Goal: Information Seeking & Learning: Get advice/opinions

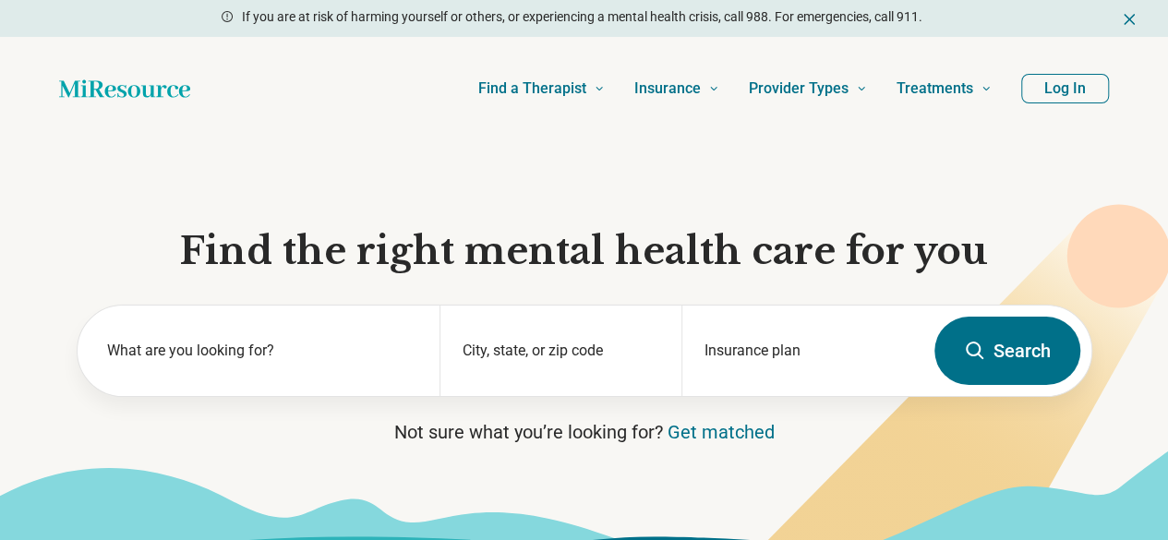
click at [1075, 93] on button "Log In" at bounding box center [1065, 89] width 88 height 30
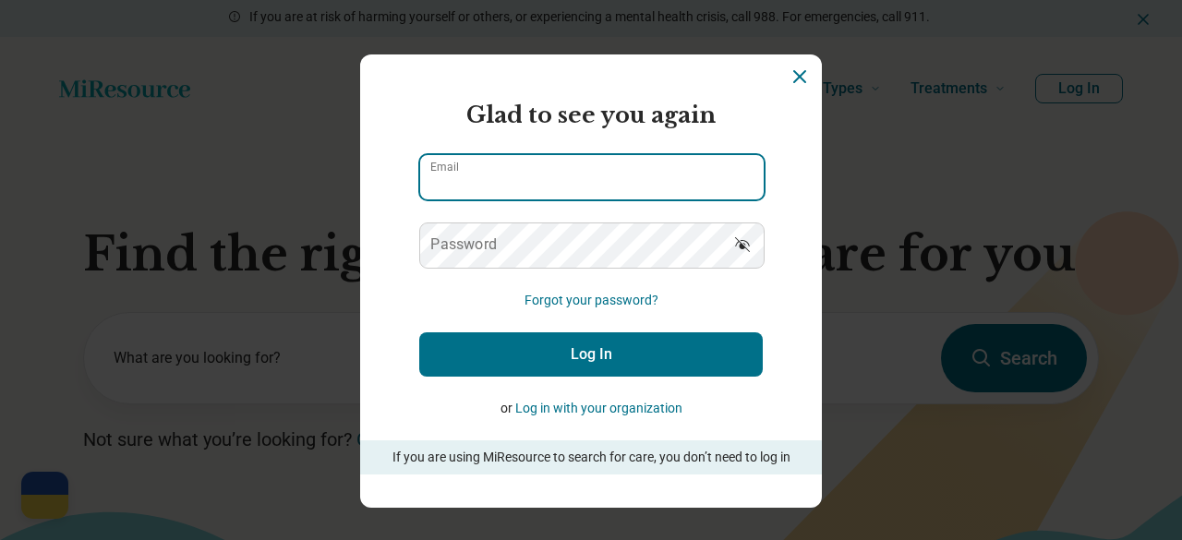
click at [502, 171] on input "Email" at bounding box center [591, 177] width 343 height 44
type input "**********"
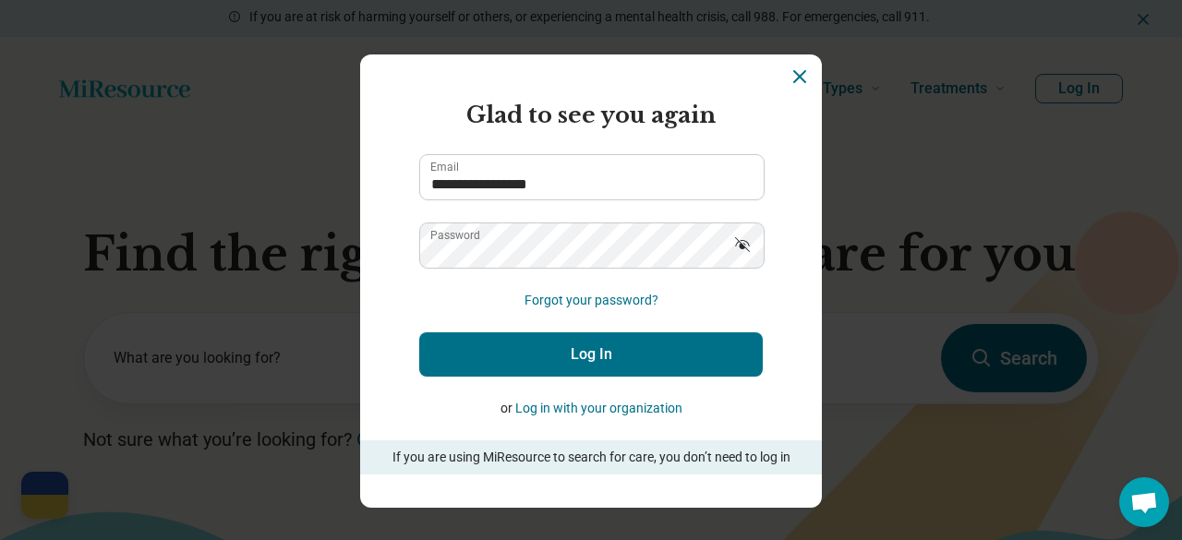
click at [620, 350] on button "Log In" at bounding box center [590, 354] width 343 height 44
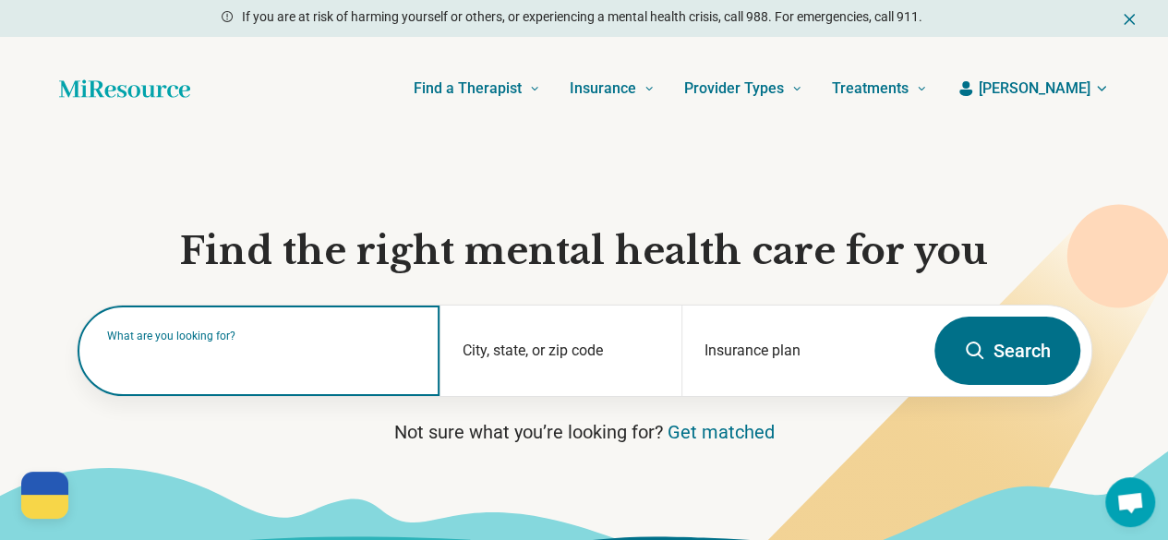
click at [323, 381] on div "What are you looking for?" at bounding box center [259, 351] width 363 height 90
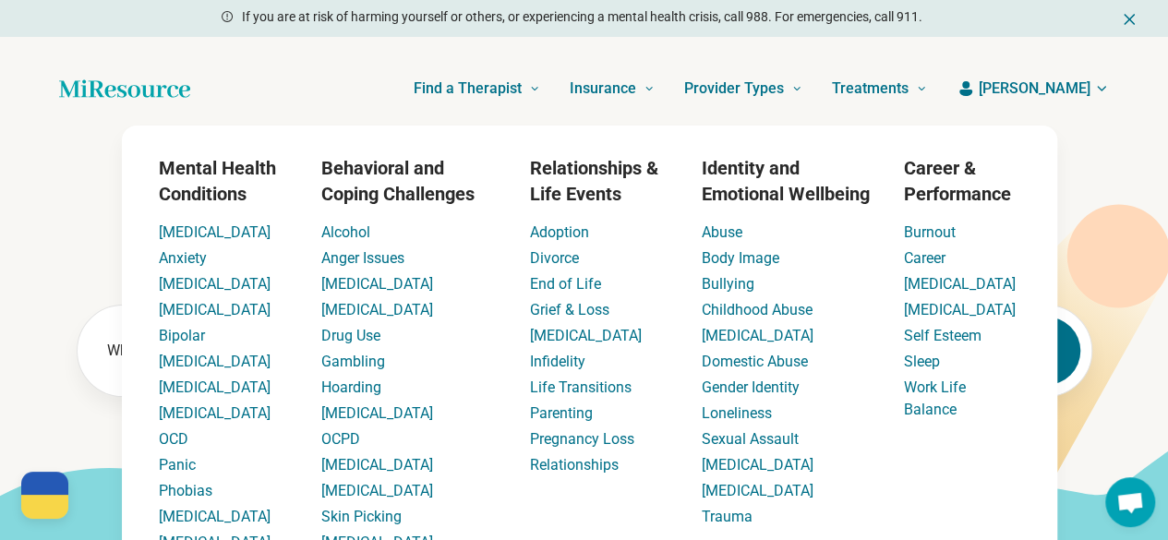
click at [231, 119] on div "Find a Therapist Mental Health Conditions ADHD Anxiety Anorexia Autism Bipolar …" at bounding box center [573, 89] width 707 height 74
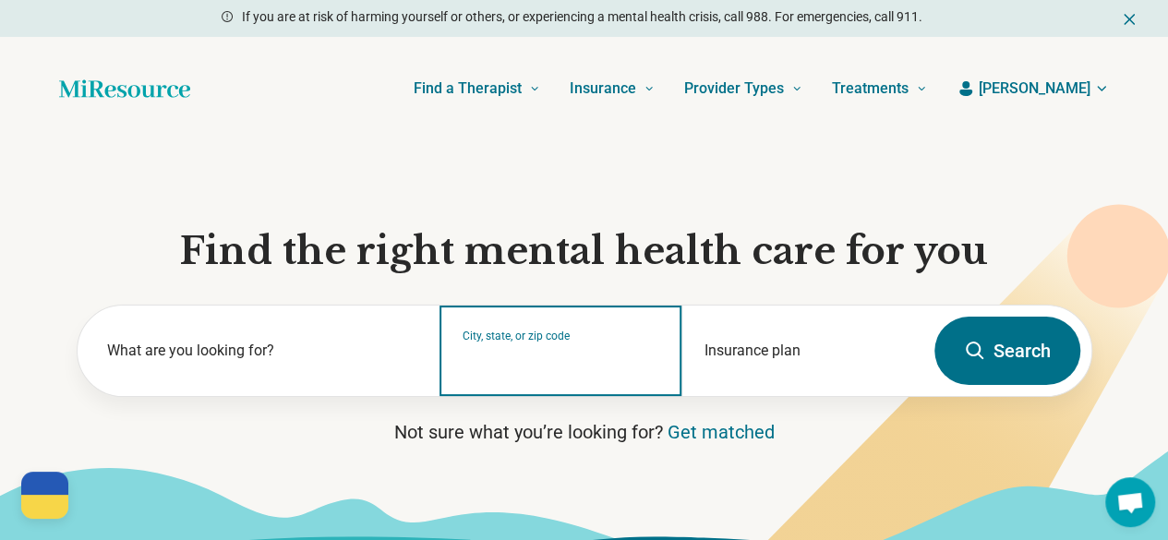
click at [600, 362] on input "City, state, or zip code" at bounding box center [561, 363] width 197 height 22
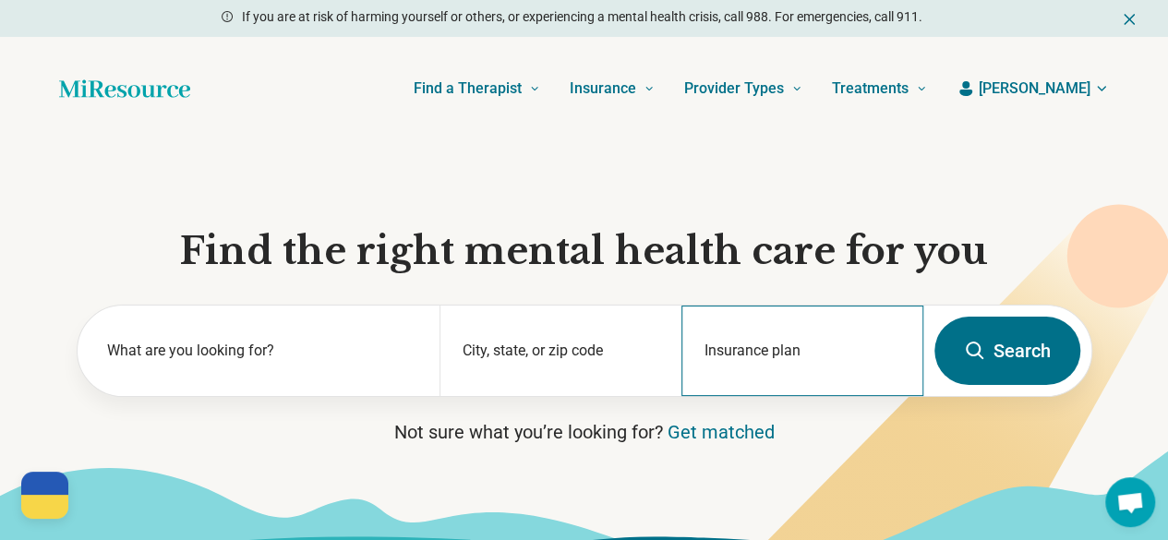
click at [824, 348] on div "Insurance plan" at bounding box center [802, 351] width 242 height 90
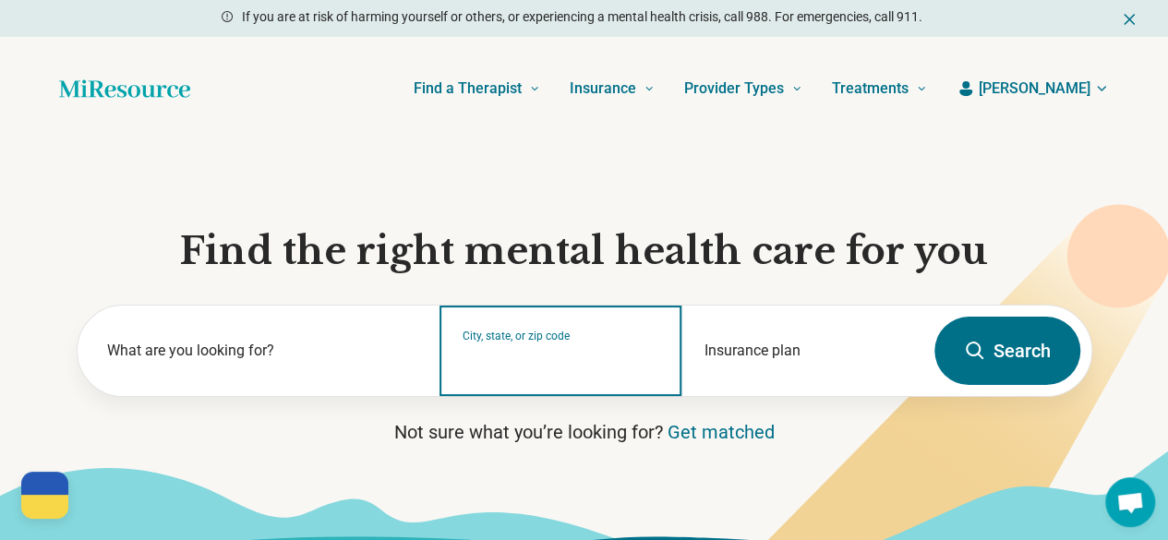
click at [556, 364] on input "City, state, or zip code" at bounding box center [561, 363] width 197 height 22
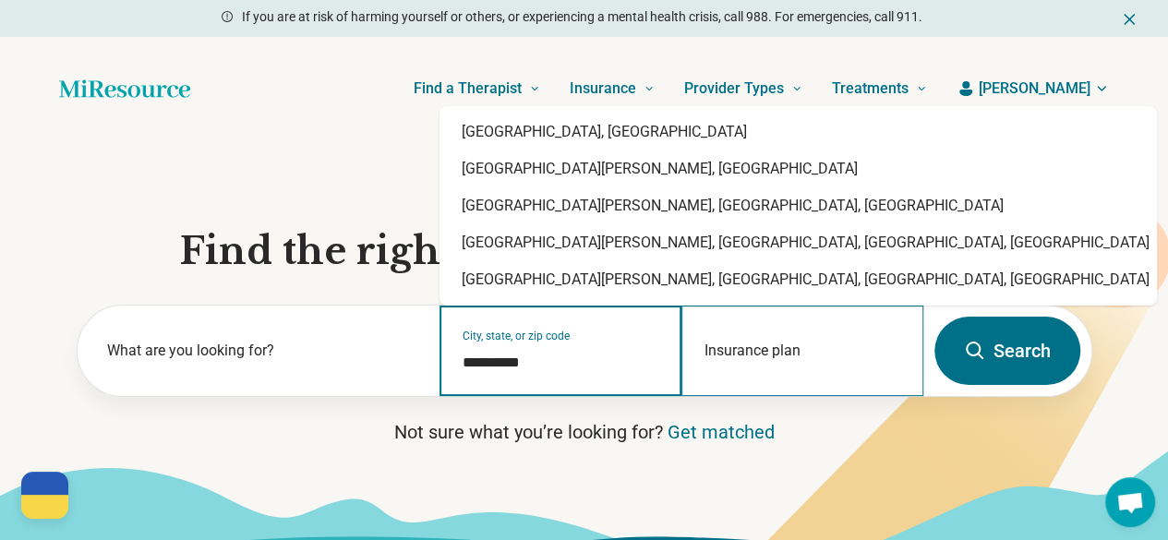
type input "**********"
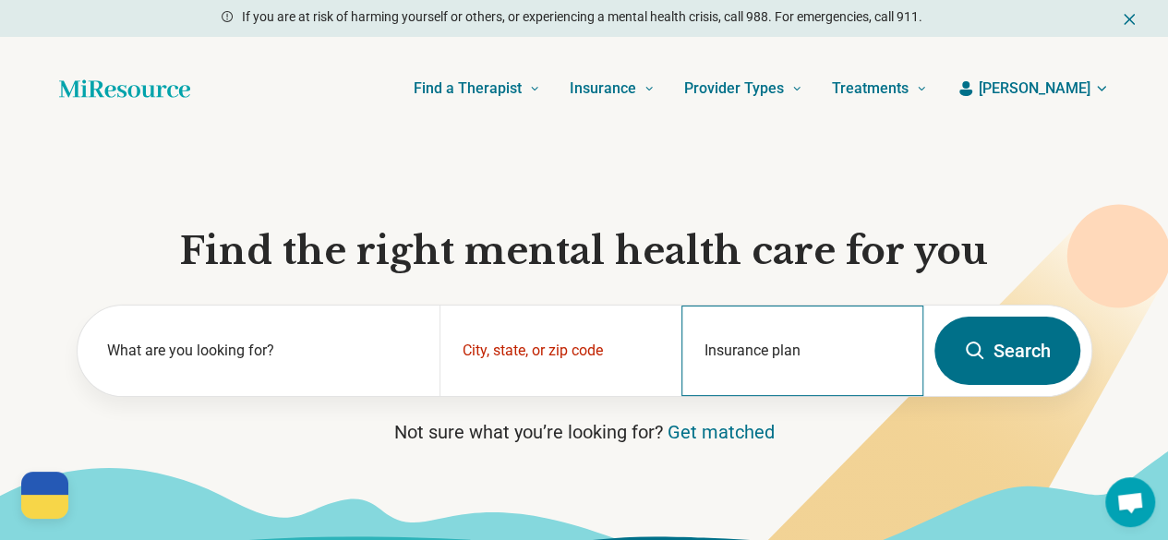
click at [761, 385] on div "Insurance plan" at bounding box center [802, 351] width 242 height 90
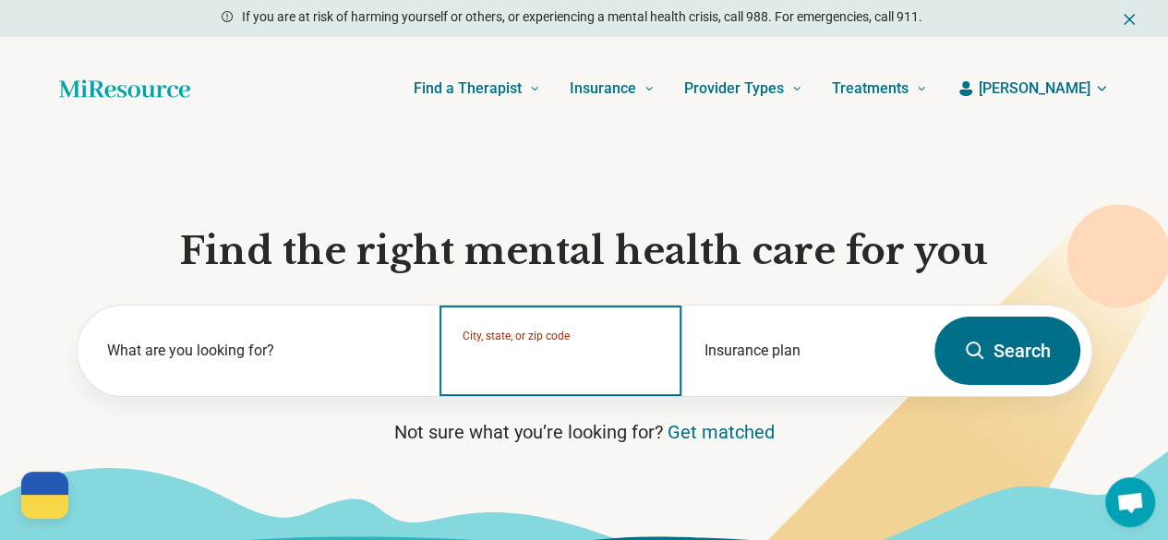
click at [538, 368] on input "City, state, or zip code" at bounding box center [561, 363] width 197 height 22
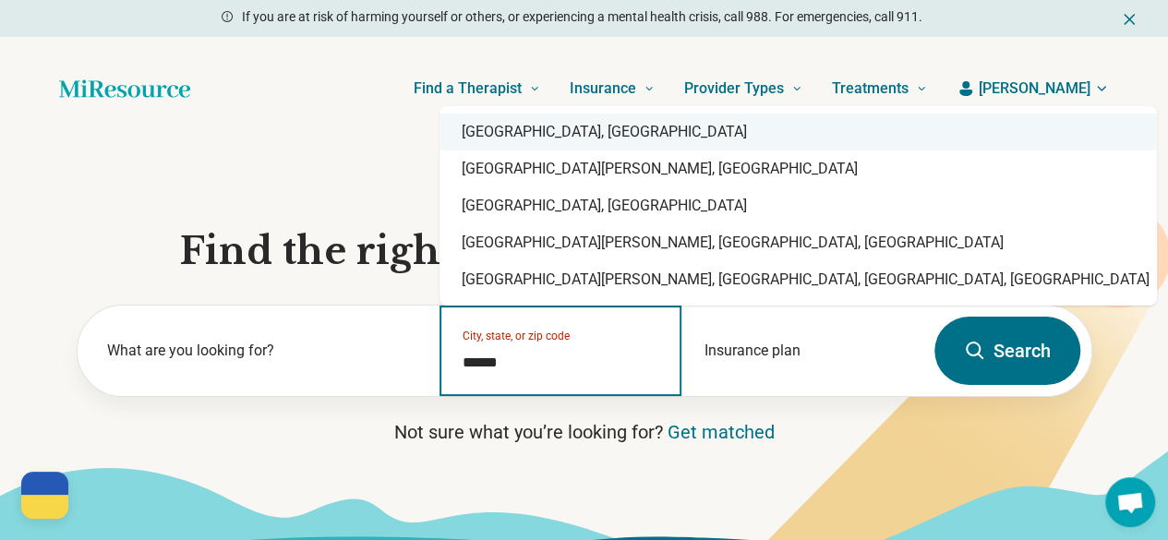
click at [575, 139] on div "Santa Cruz, CA" at bounding box center [797, 132] width 717 height 37
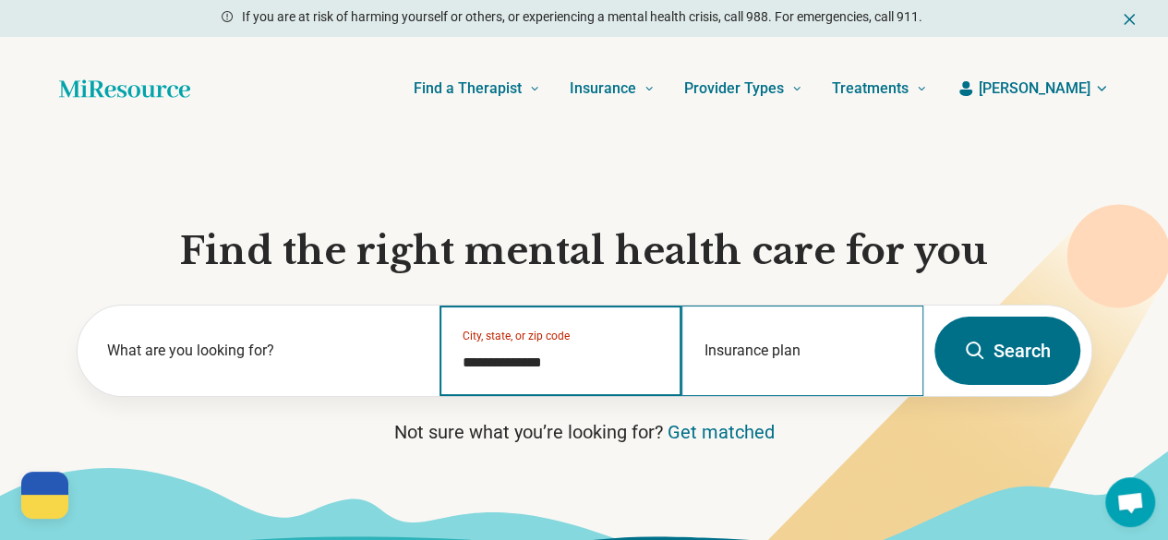
type input "**********"
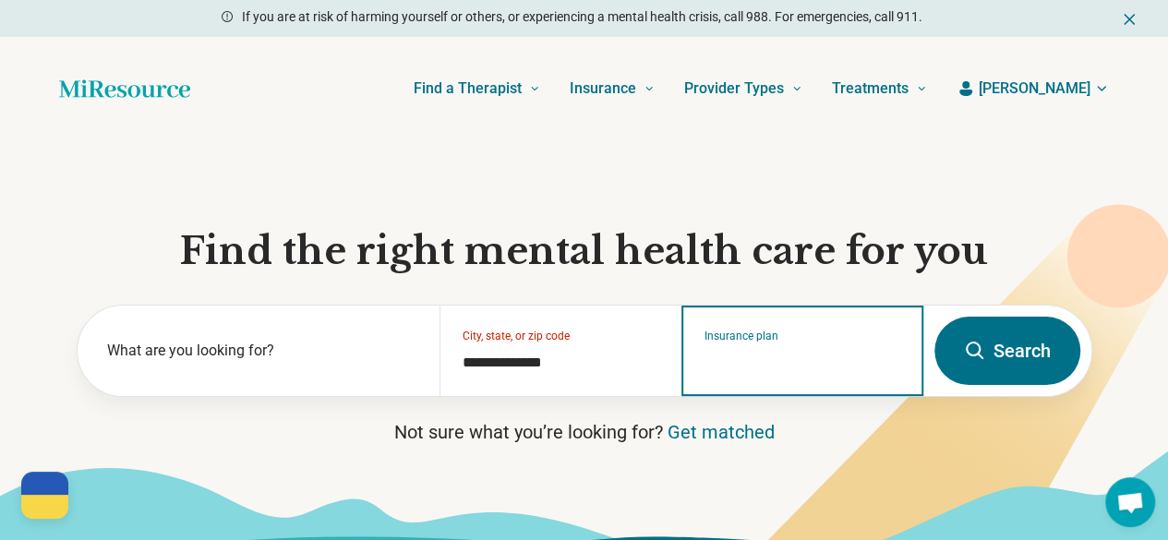
click at [720, 366] on input "Insurance plan" at bounding box center [802, 363] width 197 height 22
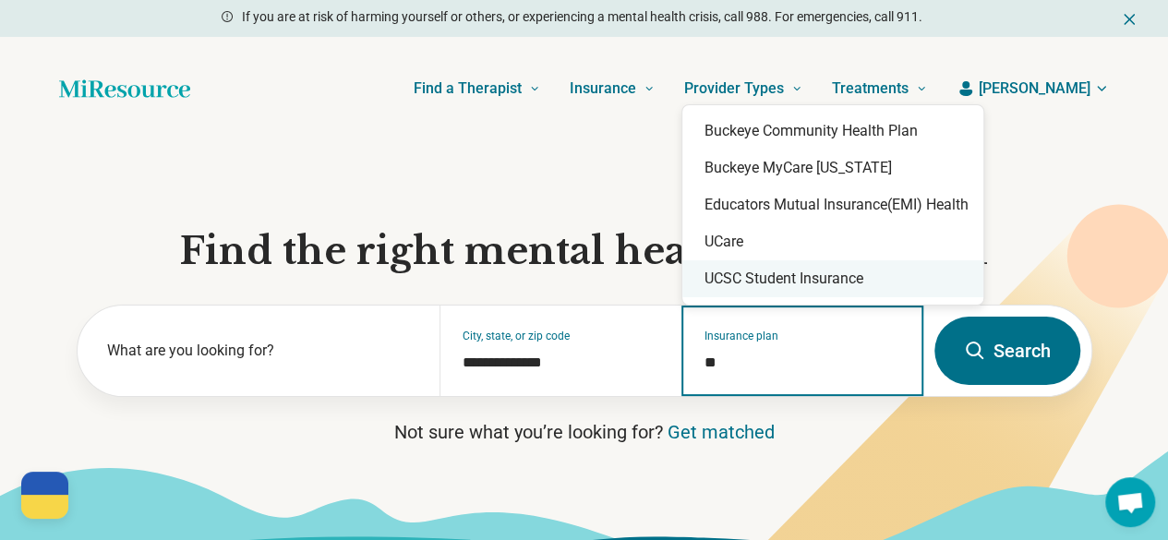
click at [776, 290] on div "UCSC Student Insurance" at bounding box center [832, 278] width 301 height 37
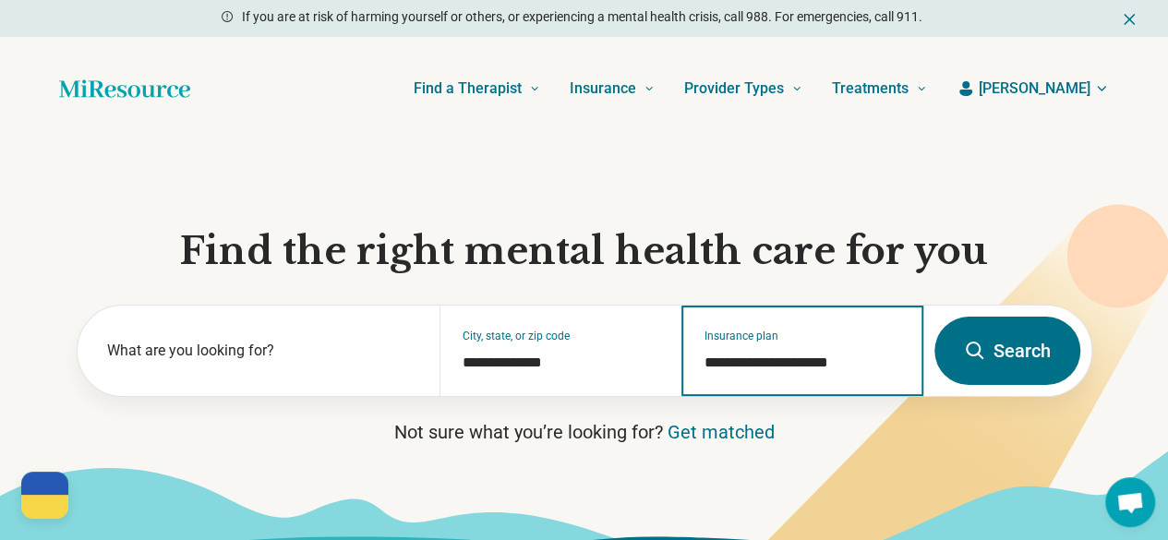
type input "**********"
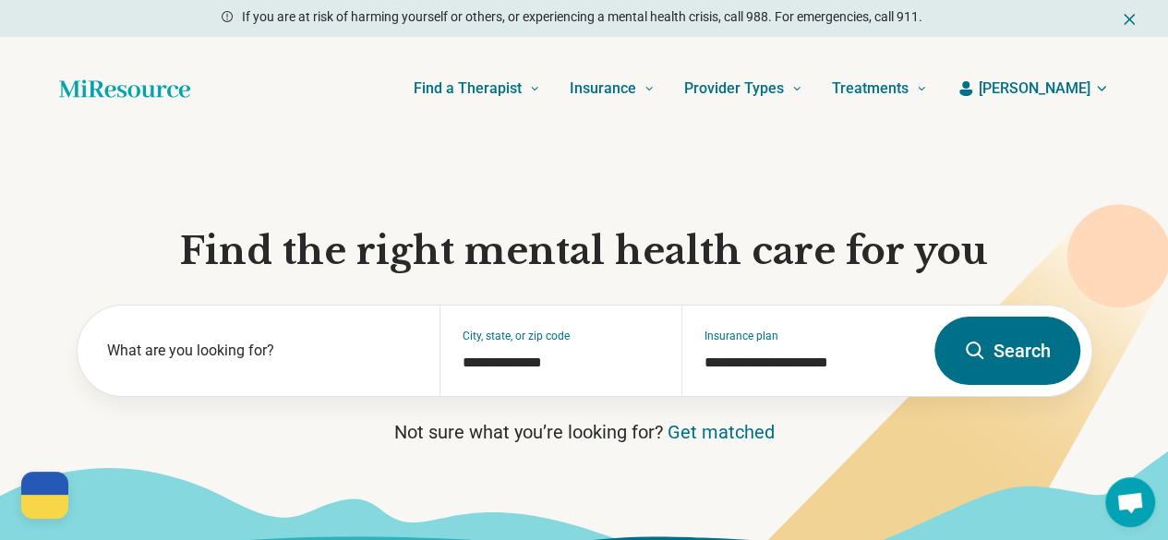
click at [979, 354] on icon at bounding box center [975, 351] width 18 height 18
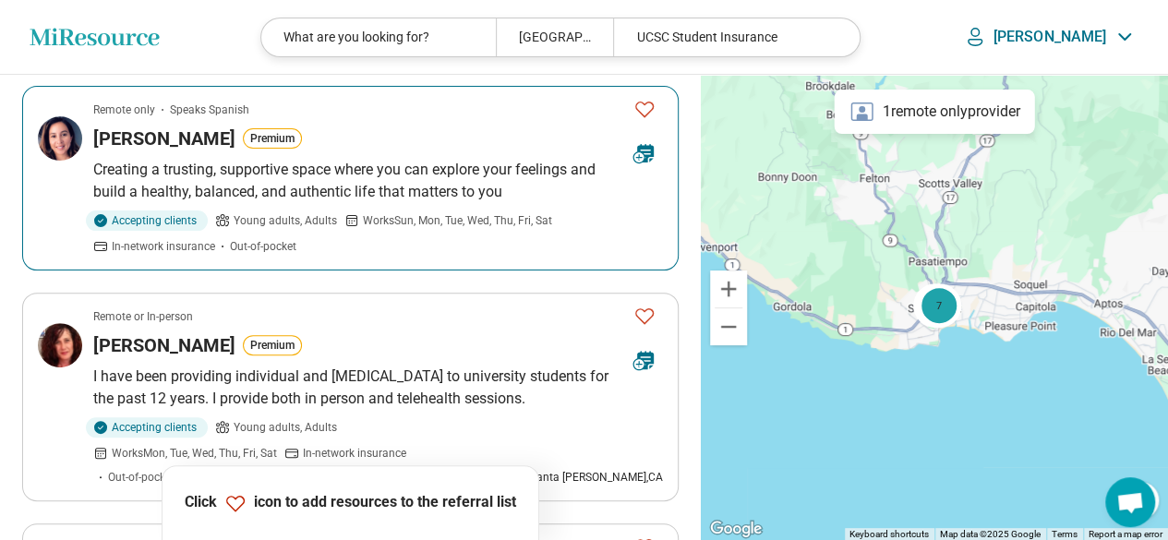
scroll to position [185, 0]
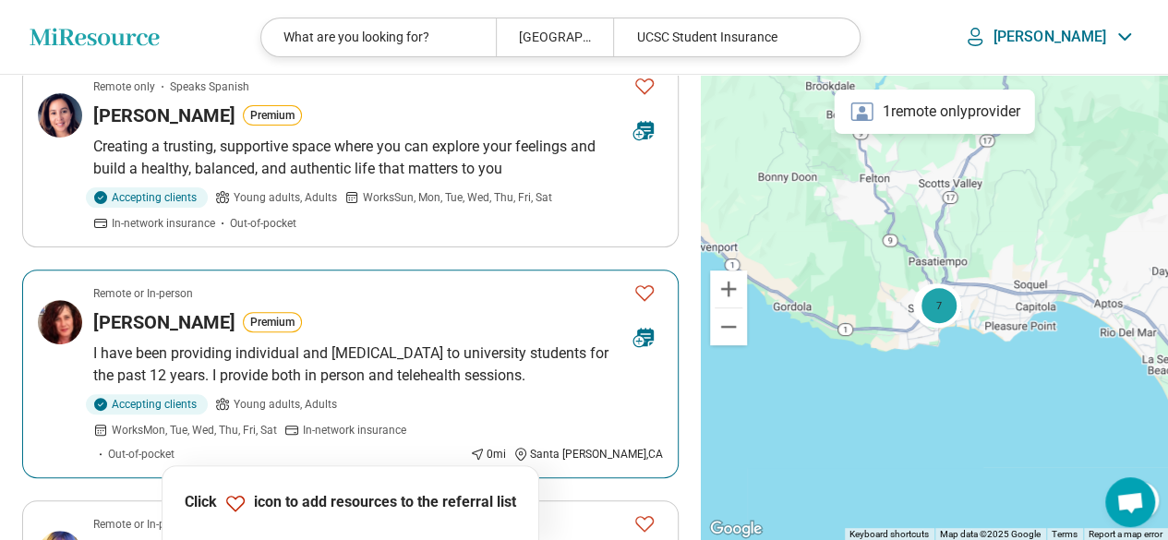
click at [649, 289] on icon "Favorite" at bounding box center [644, 293] width 22 height 22
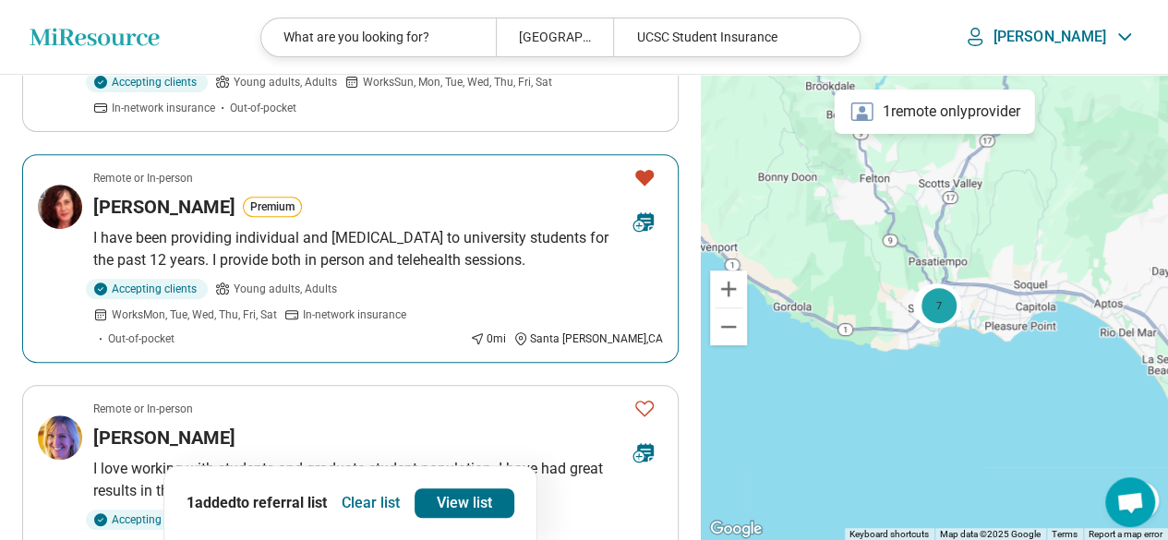
scroll to position [392, 0]
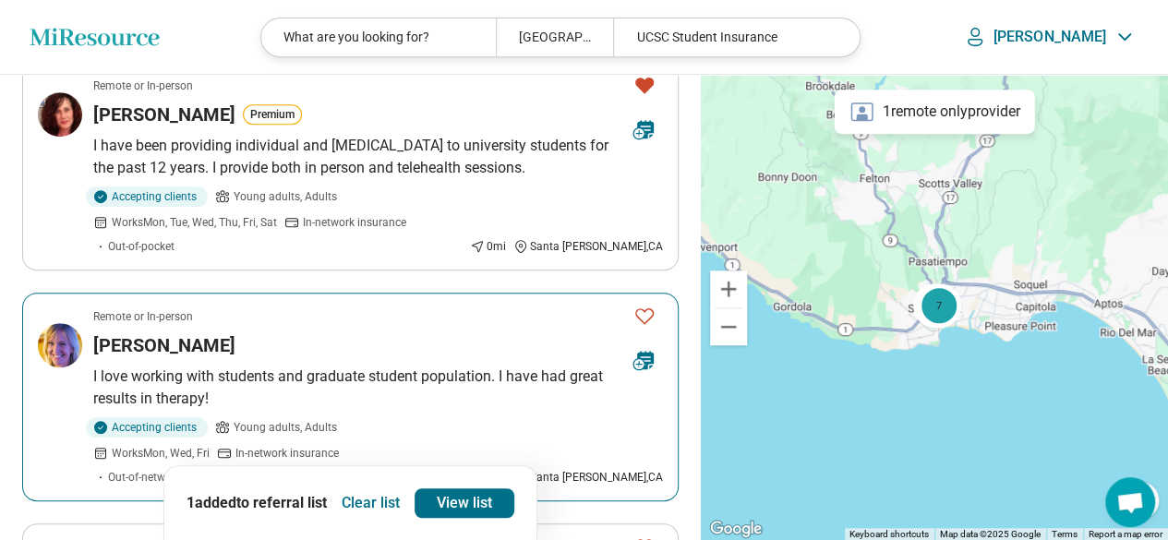
click at [644, 308] on icon "Favorite" at bounding box center [644, 316] width 18 height 16
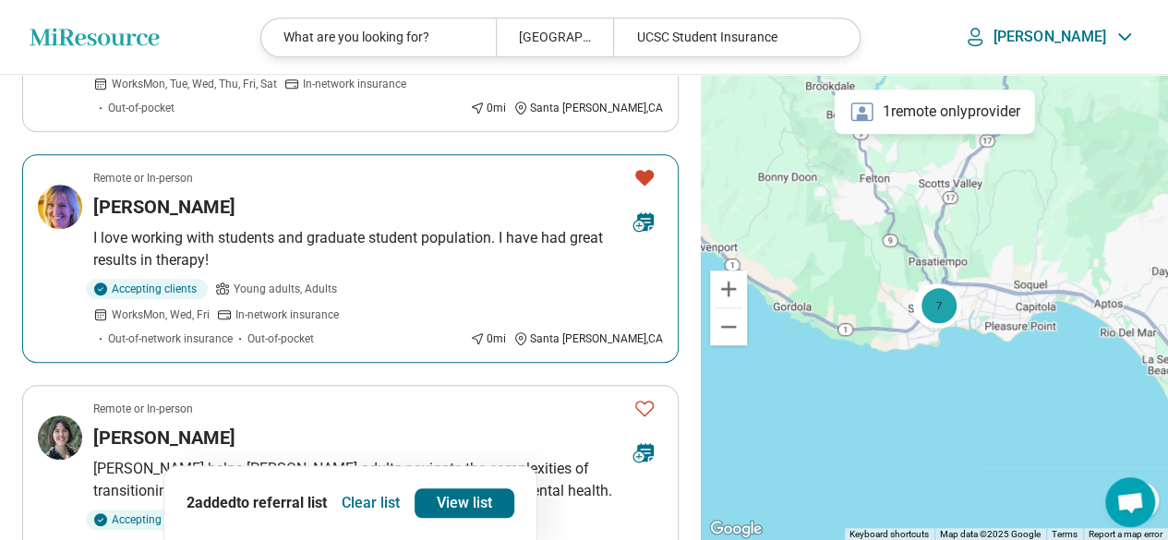
scroll to position [577, 0]
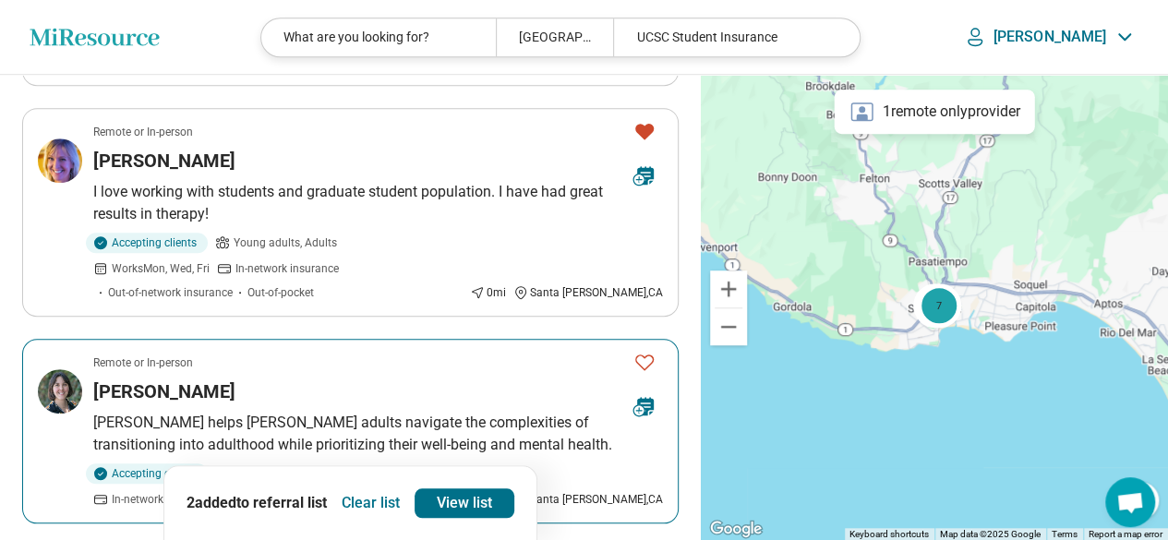
click at [638, 351] on icon "Favorite" at bounding box center [644, 362] width 22 height 22
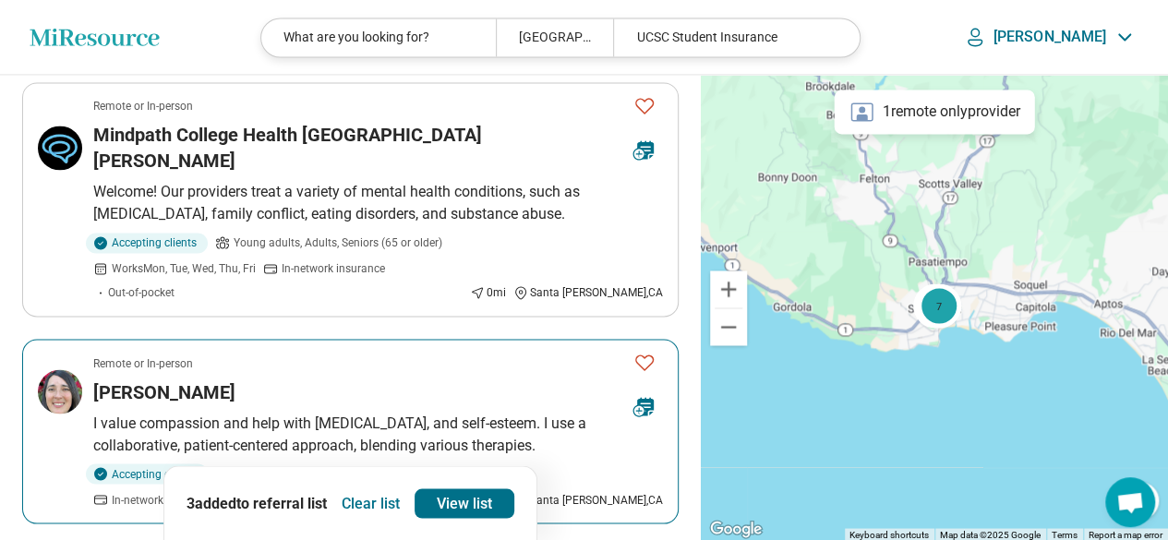
scroll to position [1477, 0]
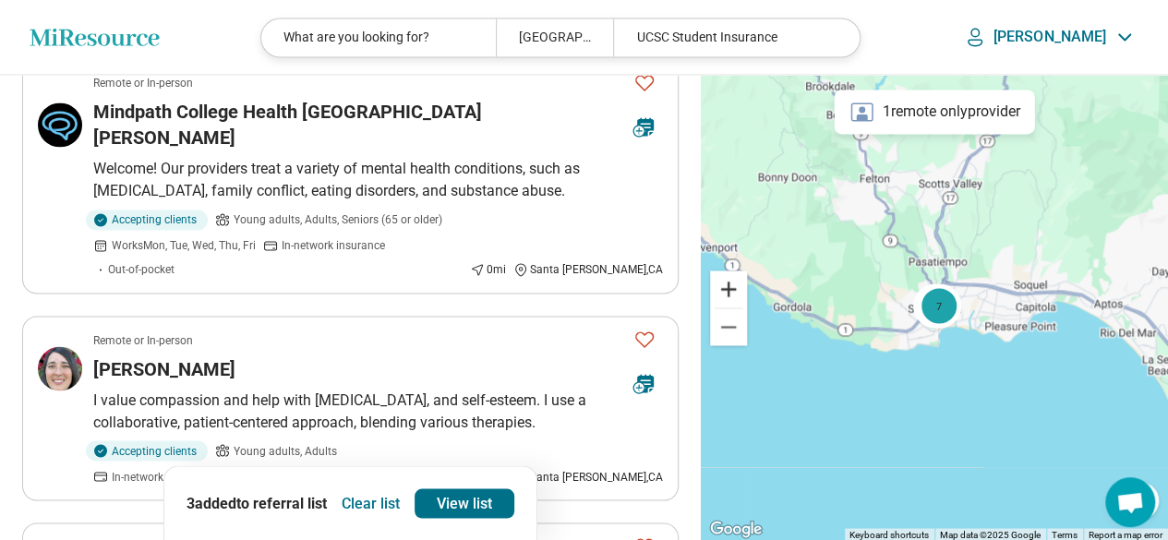
click at [736, 287] on button "Zoom in" at bounding box center [728, 289] width 37 height 37
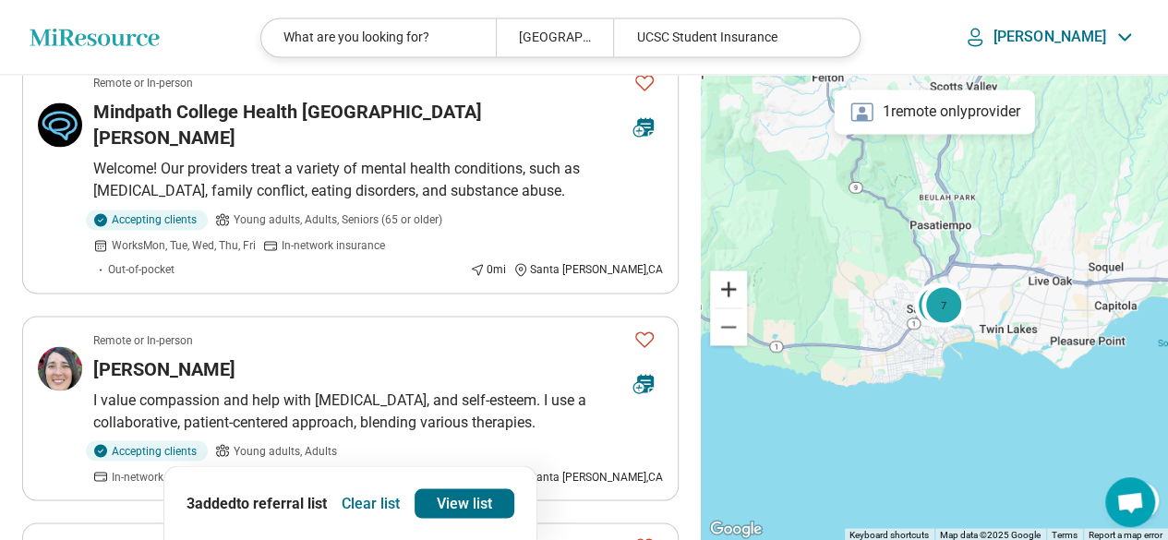
scroll to position [0, 0]
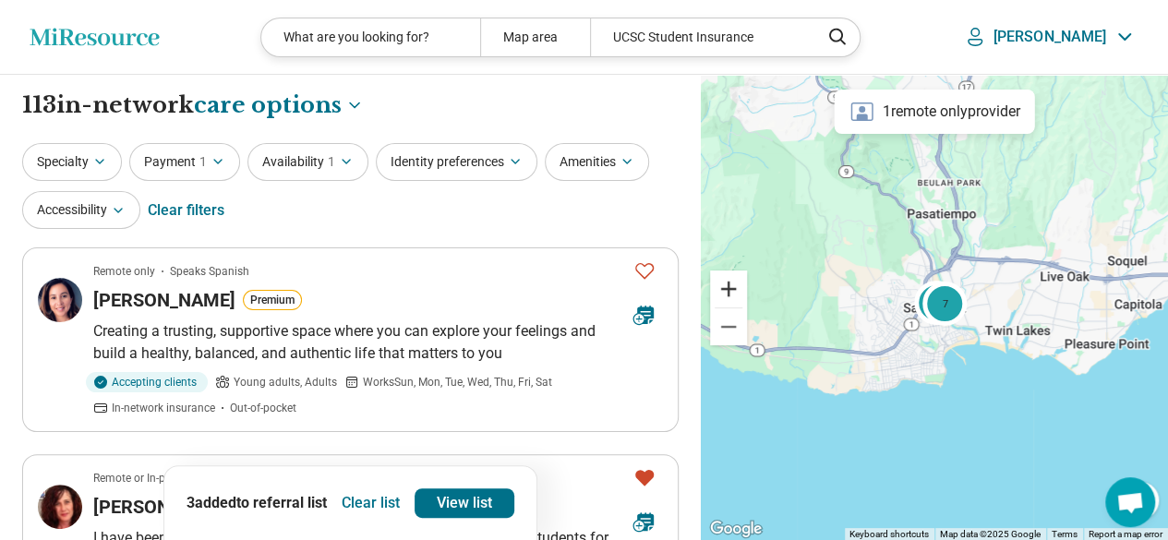
click at [735, 287] on button "Zoom in" at bounding box center [728, 289] width 37 height 37
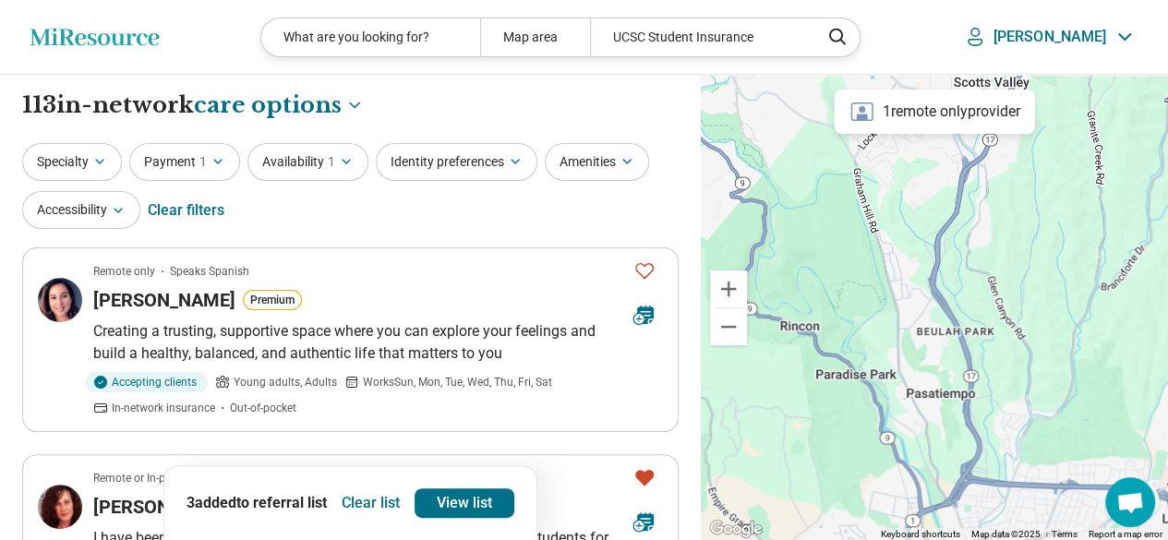
drag, startPoint x: 858, startPoint y: 254, endPoint x: 832, endPoint y: 566, distance: 313.1
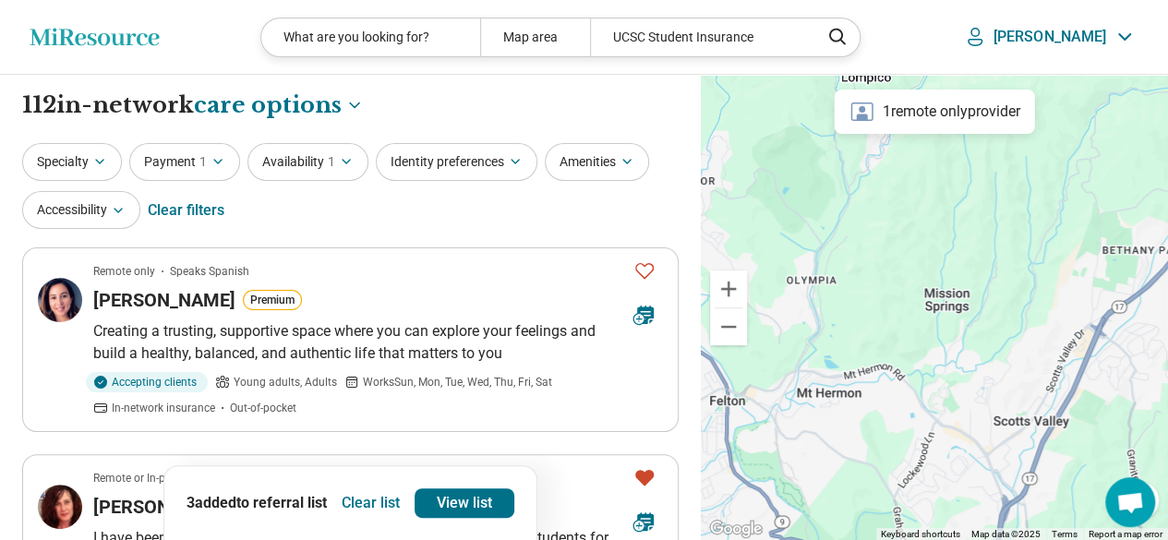
drag, startPoint x: 880, startPoint y: 332, endPoint x: 941, endPoint y: 354, distance: 64.5
click at [942, 392] on div "2 2" at bounding box center [934, 308] width 467 height 466
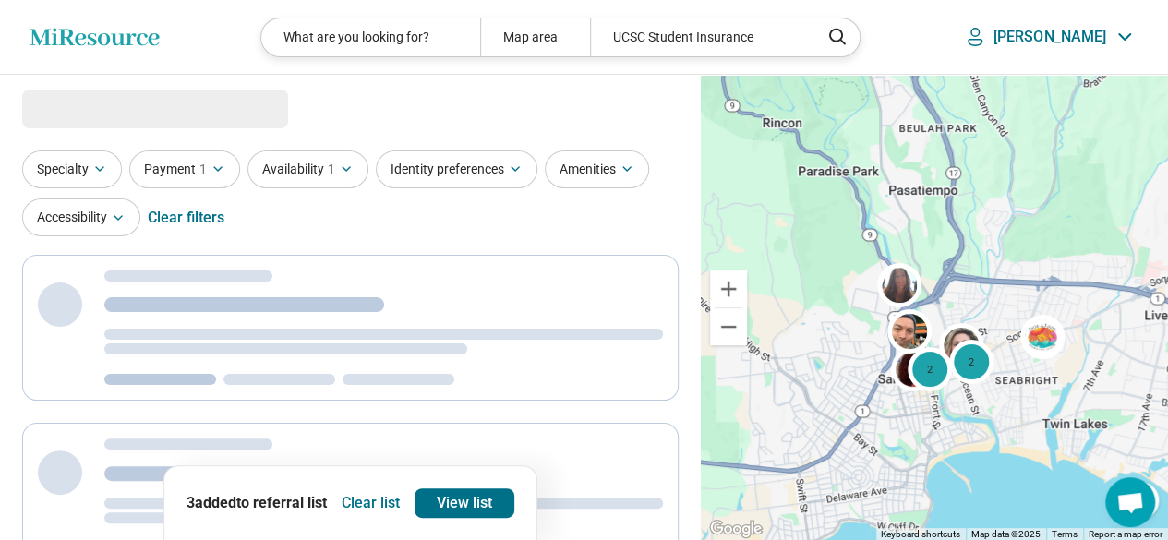
drag, startPoint x: 867, startPoint y: 354, endPoint x: 812, endPoint y: 375, distance: 59.3
click at [812, 375] on div "2 2" at bounding box center [934, 308] width 467 height 466
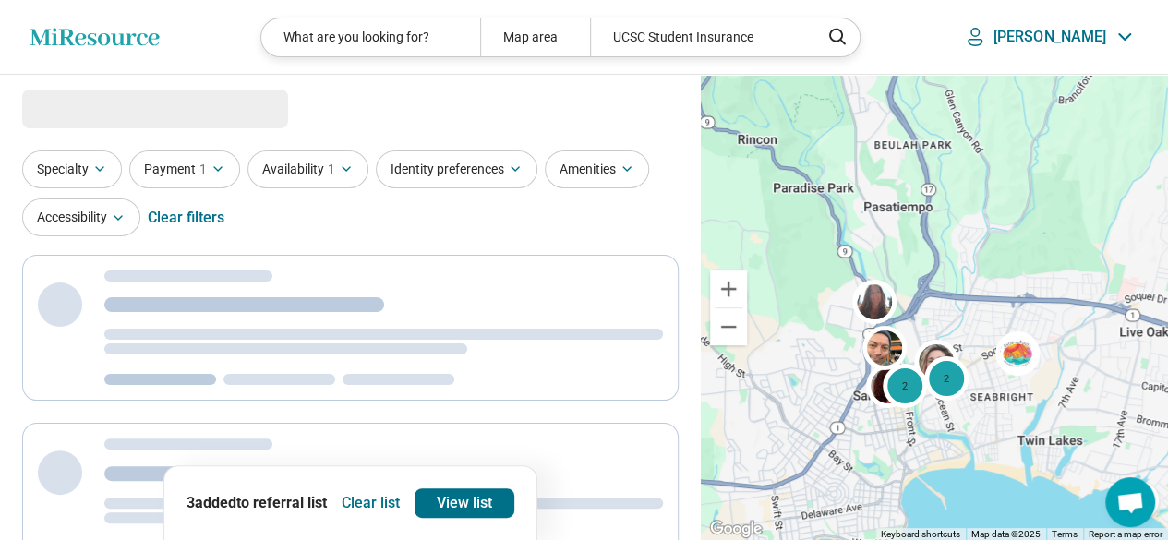
select select "***"
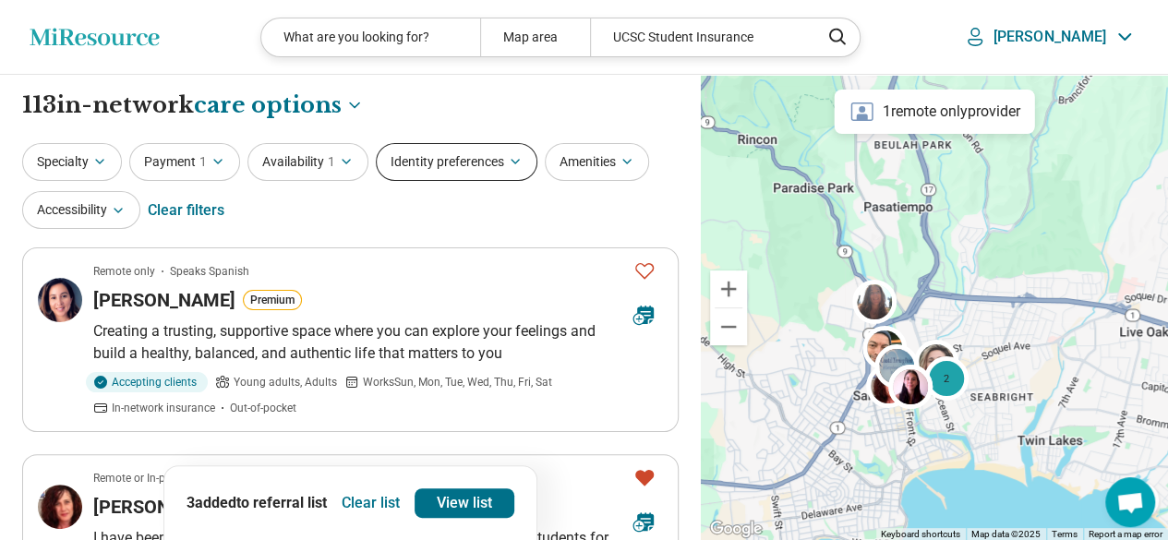
click at [447, 164] on button "Identity preferences" at bounding box center [457, 162] width 162 height 38
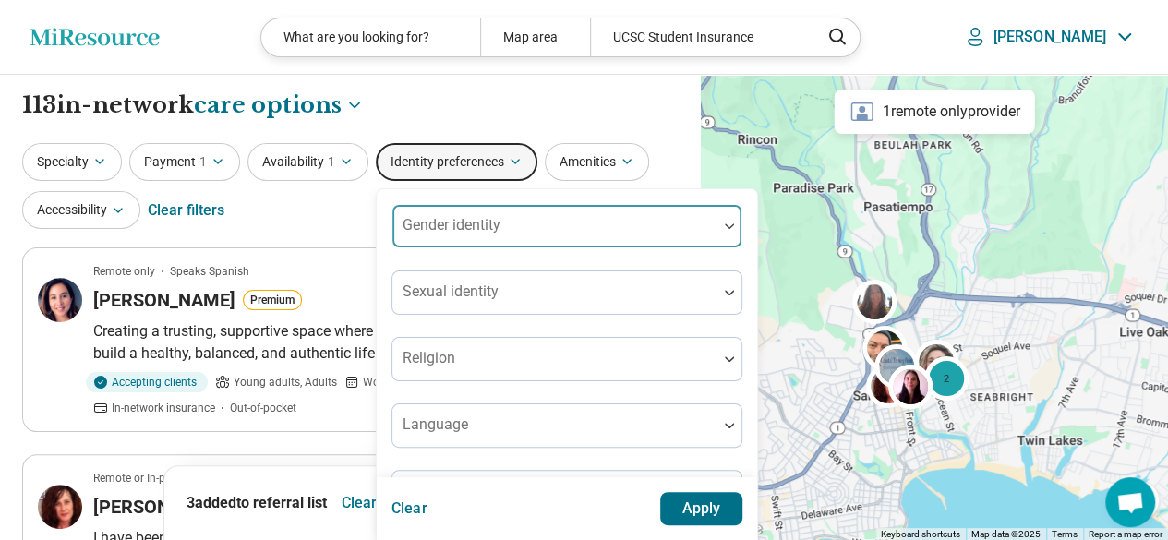
click at [477, 223] on div "Gender identity" at bounding box center [566, 226] width 351 height 44
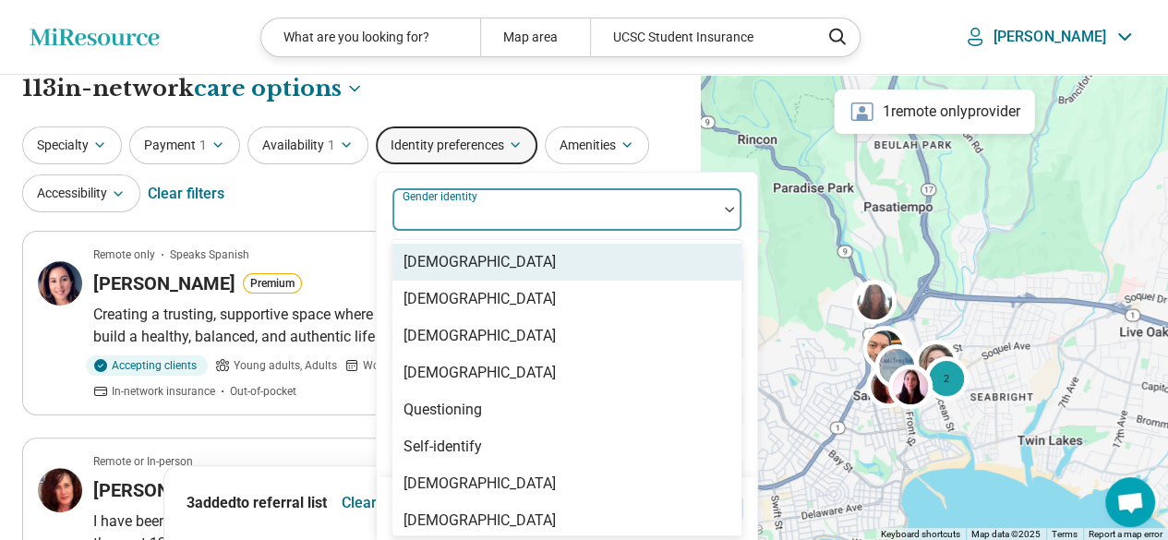
scroll to position [18, 0]
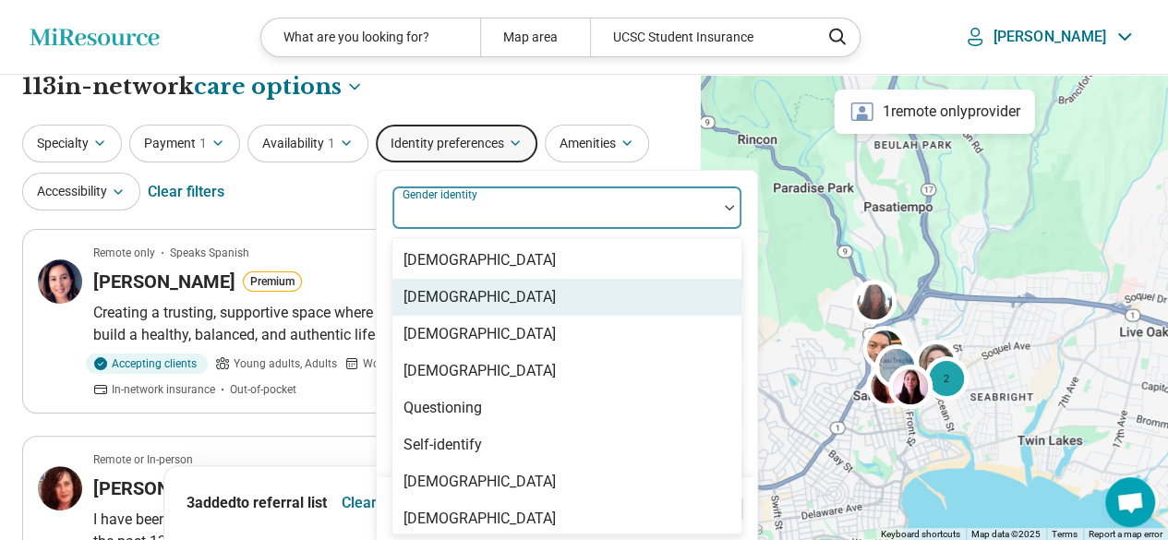
click at [477, 297] on div "Cisgender Woman" at bounding box center [479, 297] width 152 height 22
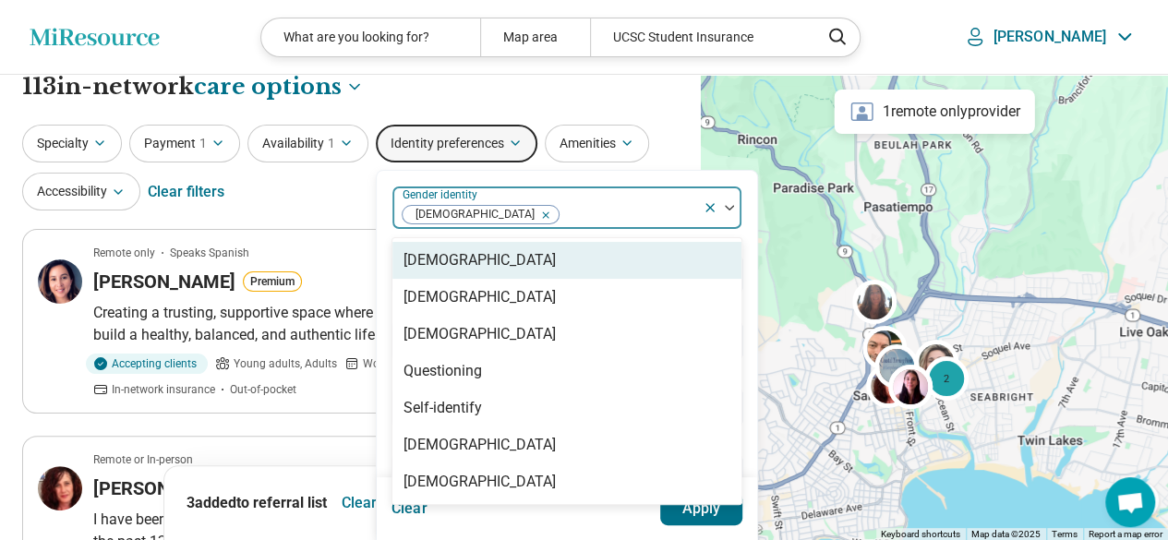
click at [611, 170] on div "option Cisgender Woman, selected. 7 results available. Use Up and Down to choos…" at bounding box center [567, 372] width 382 height 404
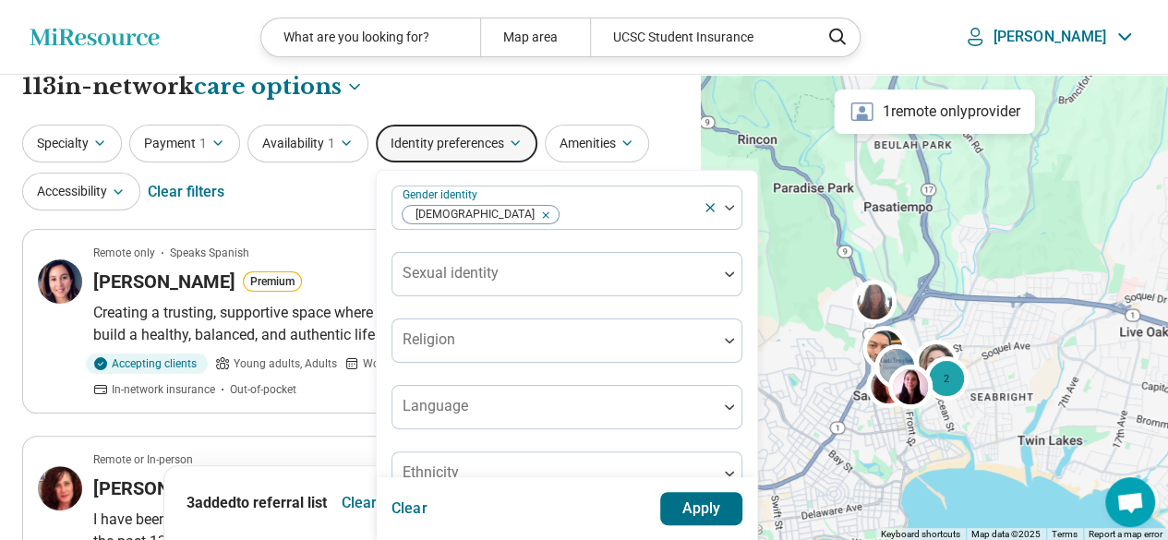
click at [715, 507] on button "Apply" at bounding box center [701, 508] width 83 height 33
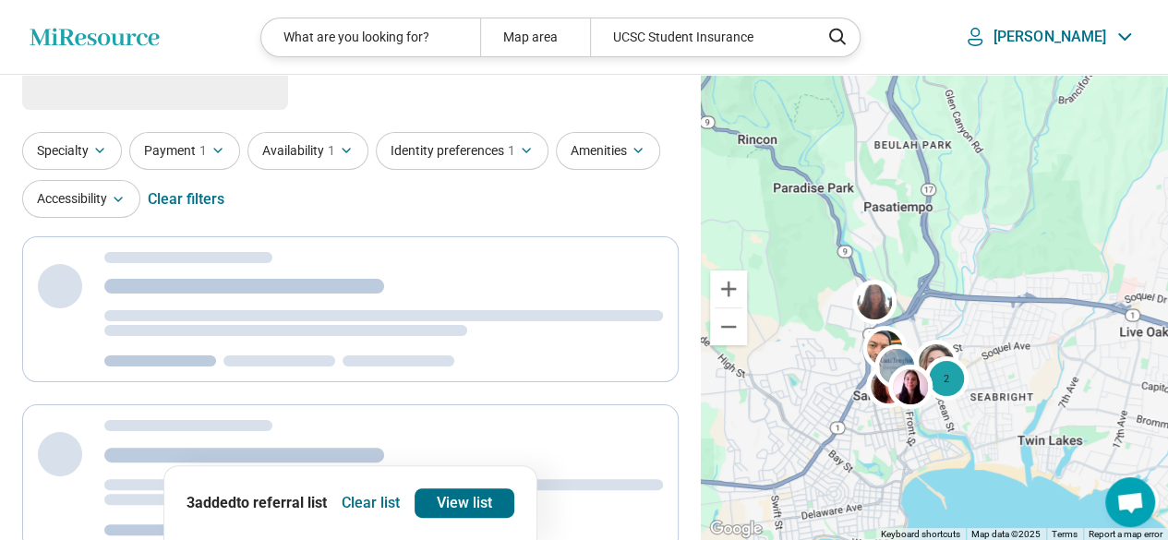
scroll to position [0, 0]
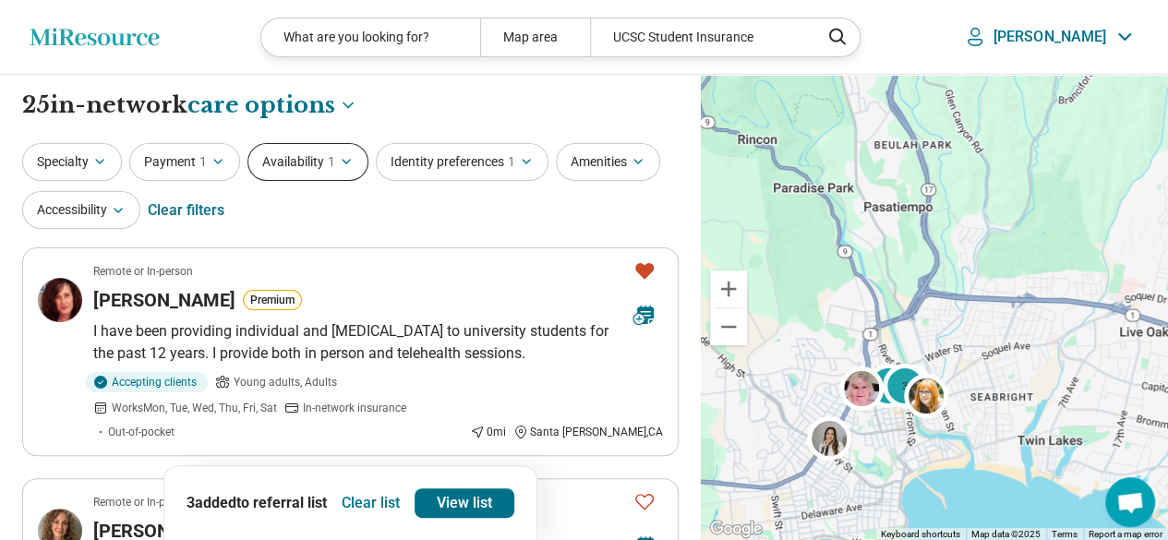
click at [285, 165] on button "Availability 1" at bounding box center [307, 162] width 121 height 38
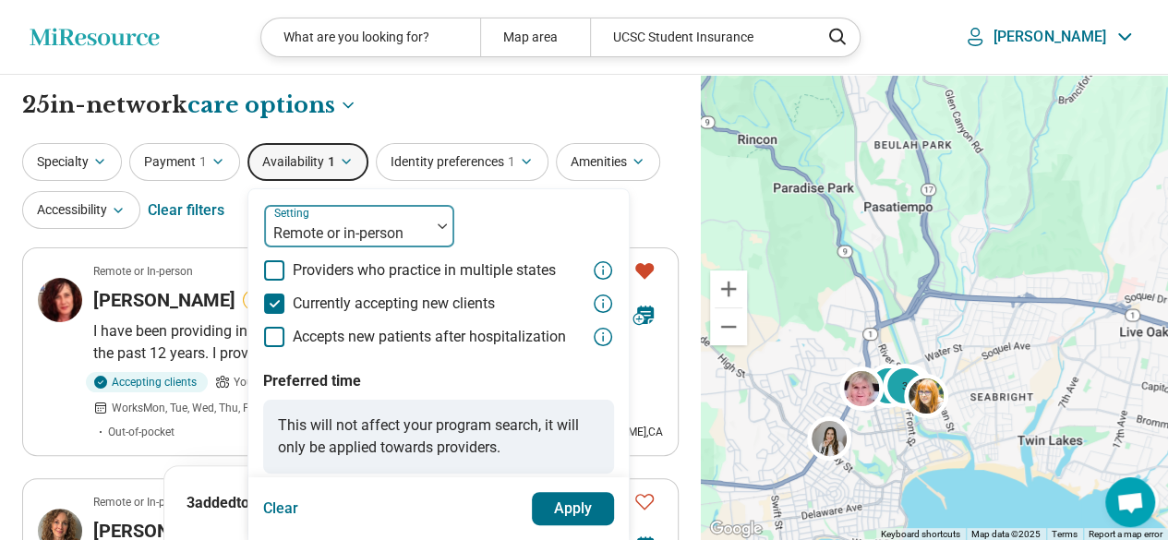
click at [419, 224] on div at bounding box center [346, 234] width 151 height 26
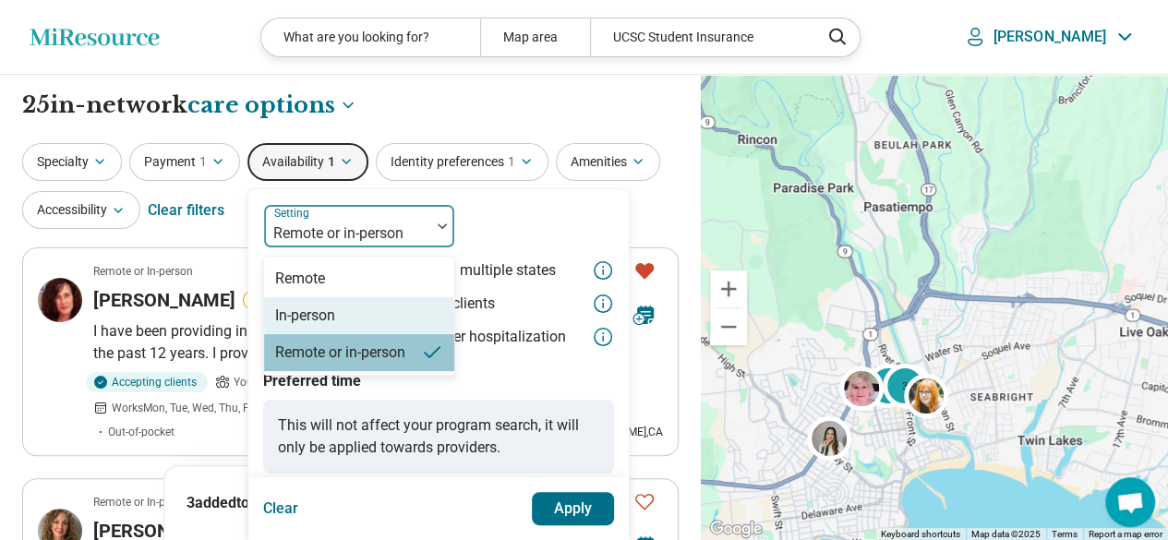
click at [329, 317] on div "In-person" at bounding box center [305, 316] width 60 height 22
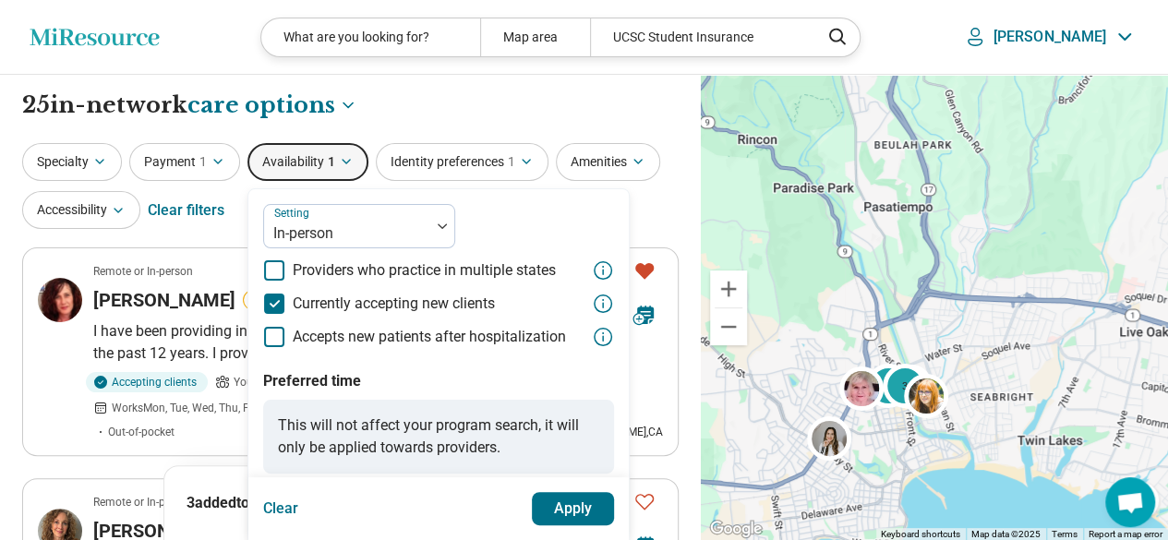
click at [558, 503] on button "Apply" at bounding box center [573, 508] width 83 height 33
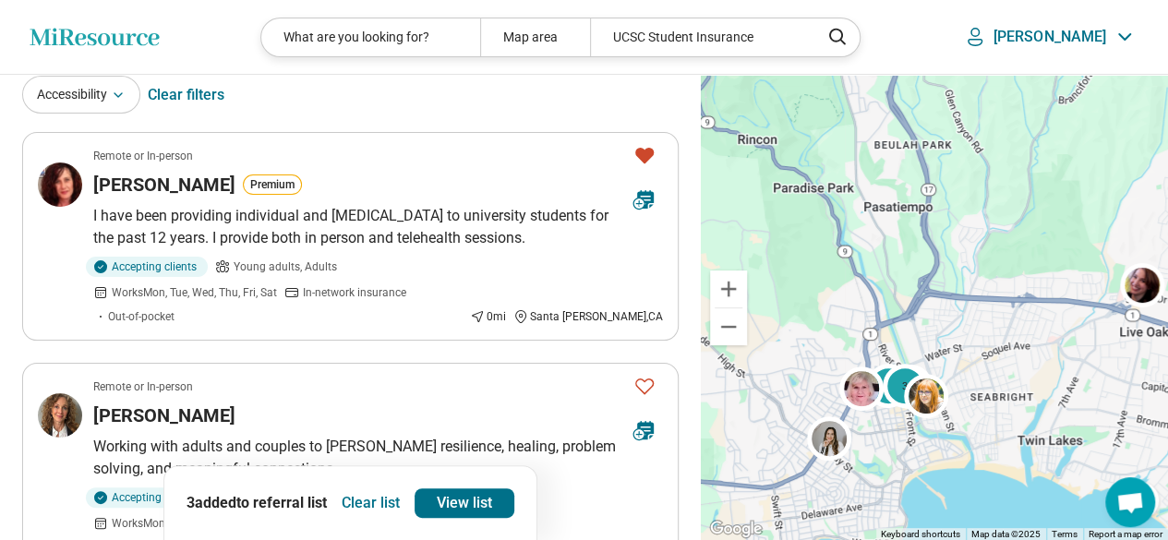
scroll to position [208, 0]
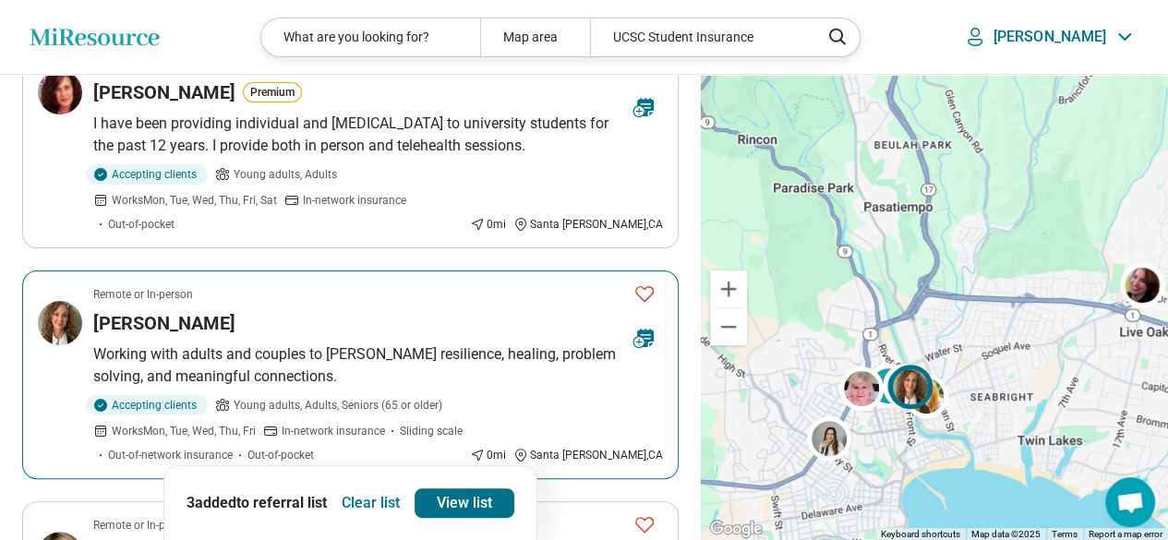
click at [639, 283] on icon "Favorite" at bounding box center [644, 294] width 22 height 22
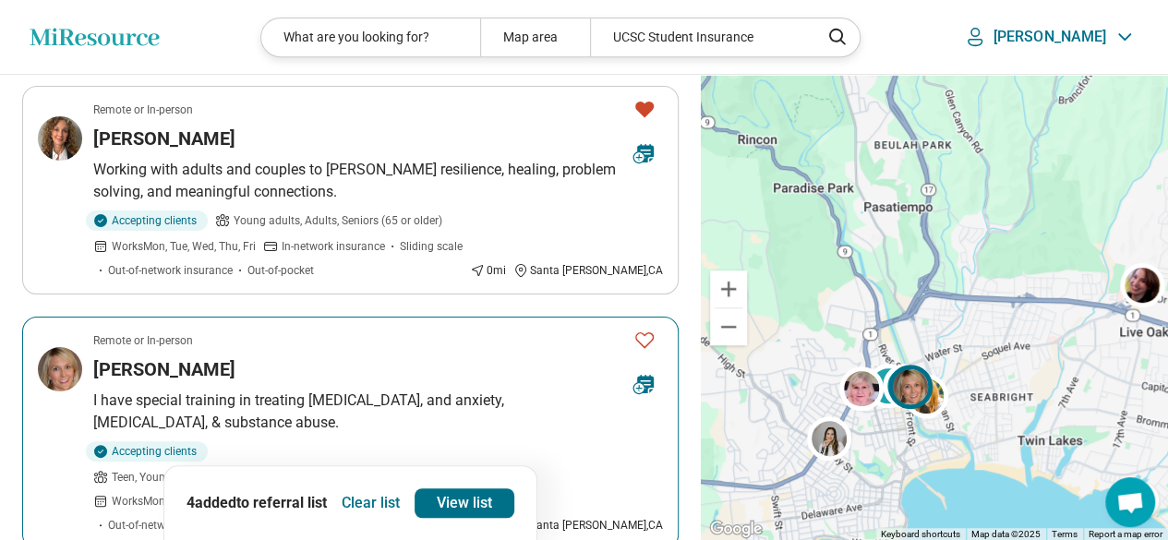
scroll to position [415, 0]
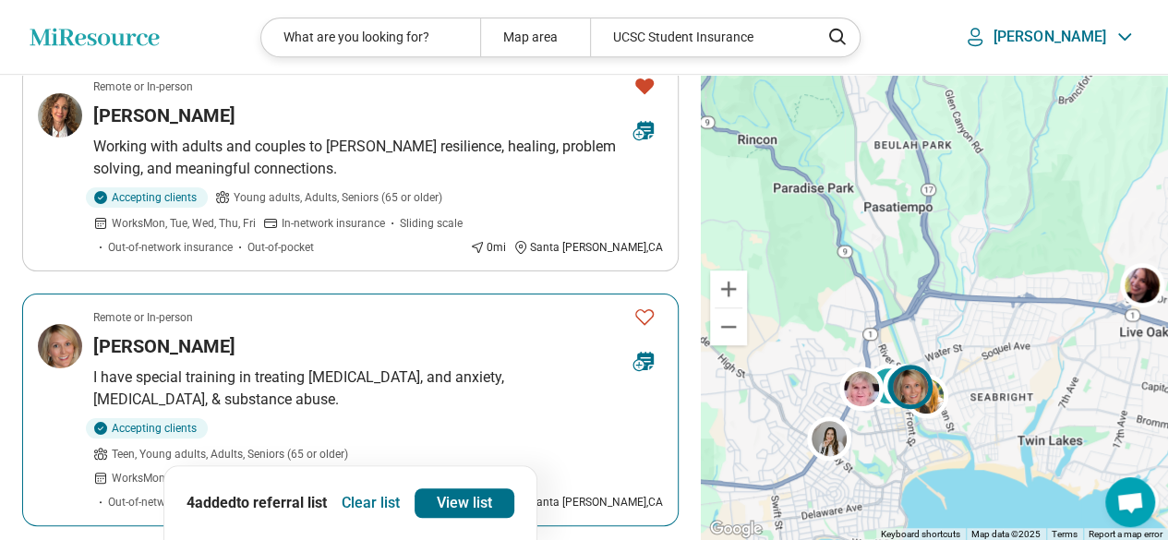
click at [647, 306] on icon "Favorite" at bounding box center [644, 317] width 22 height 22
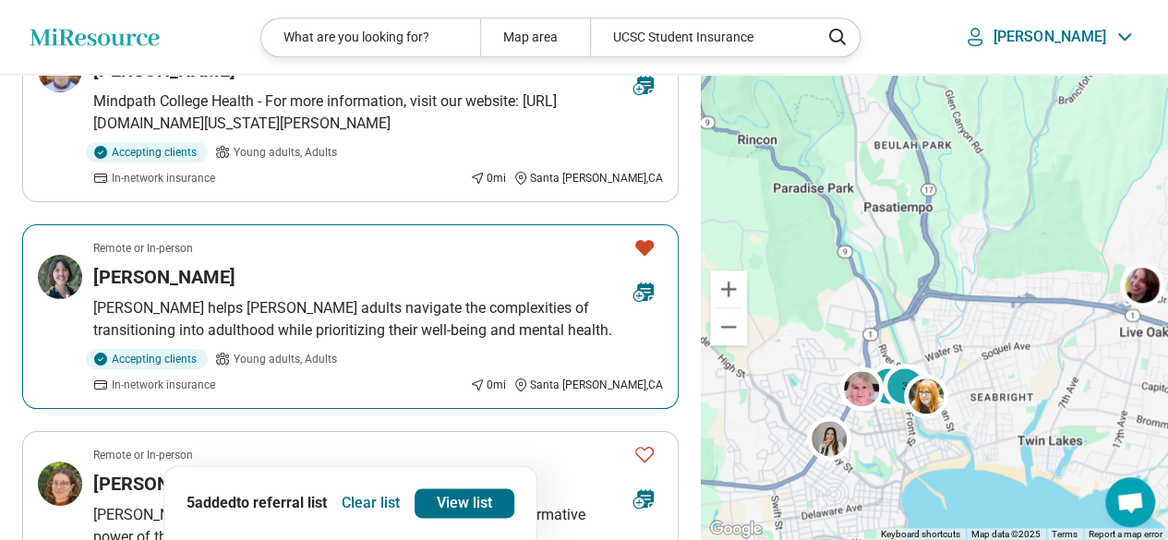
scroll to position [1016, 0]
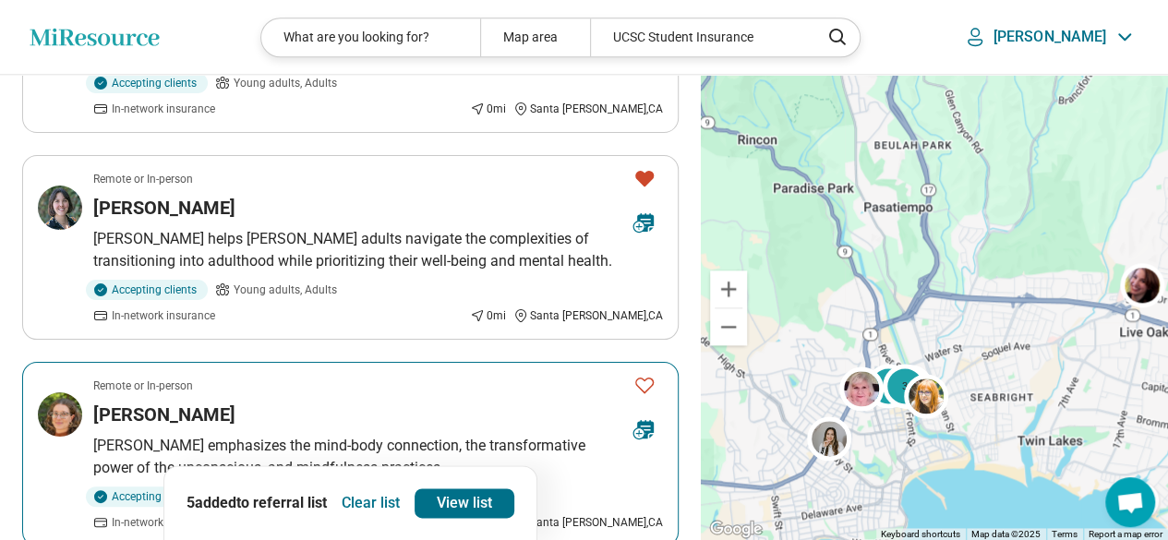
click at [641, 374] on icon "Favorite" at bounding box center [644, 385] width 22 height 22
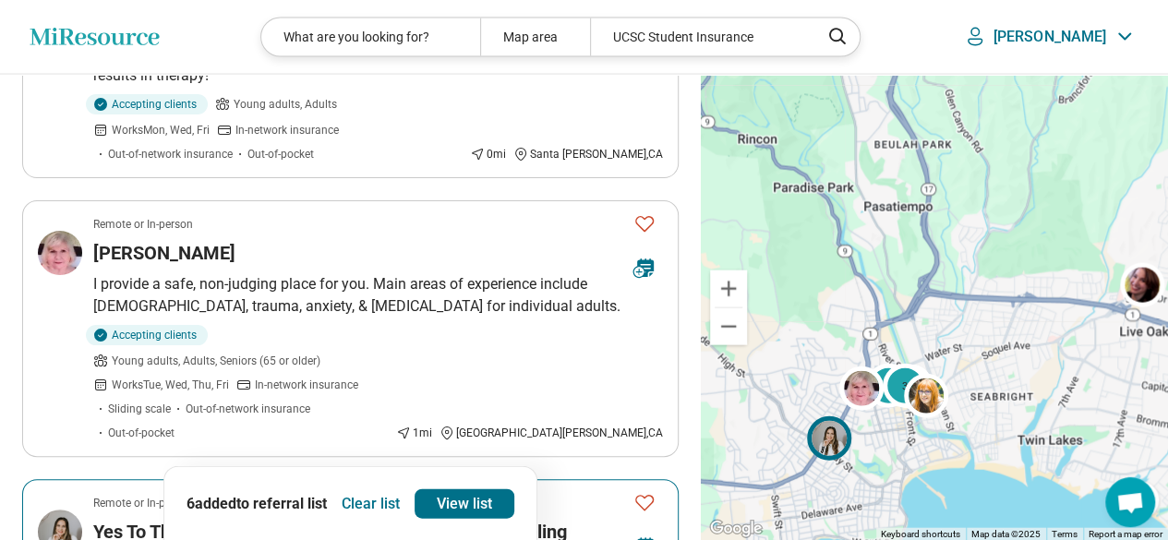
scroll to position [1893, 0]
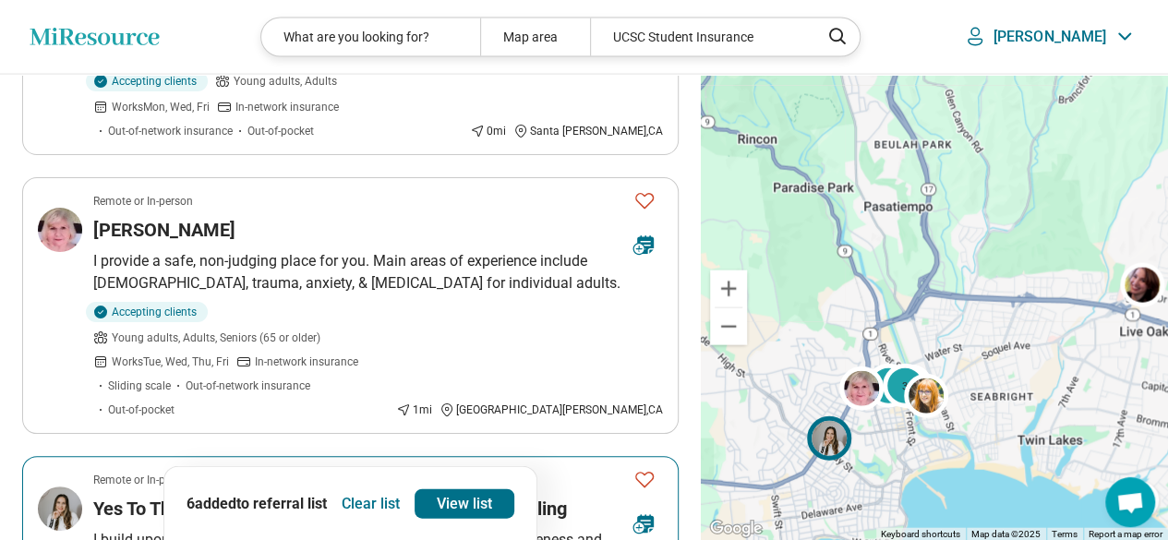
click at [646, 468] on icon "Favorite" at bounding box center [644, 479] width 22 height 22
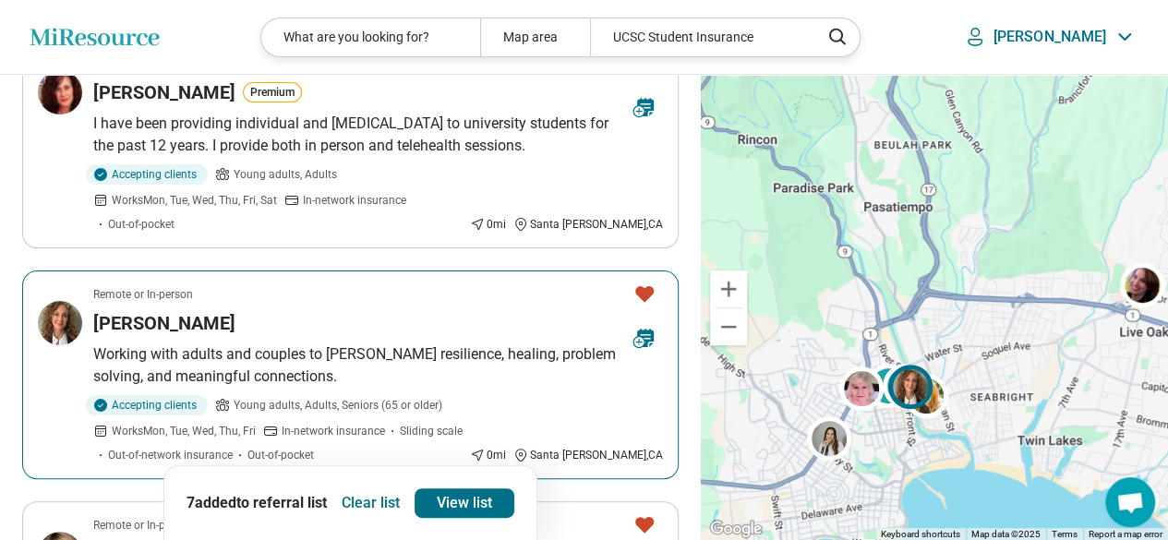
scroll to position [23, 0]
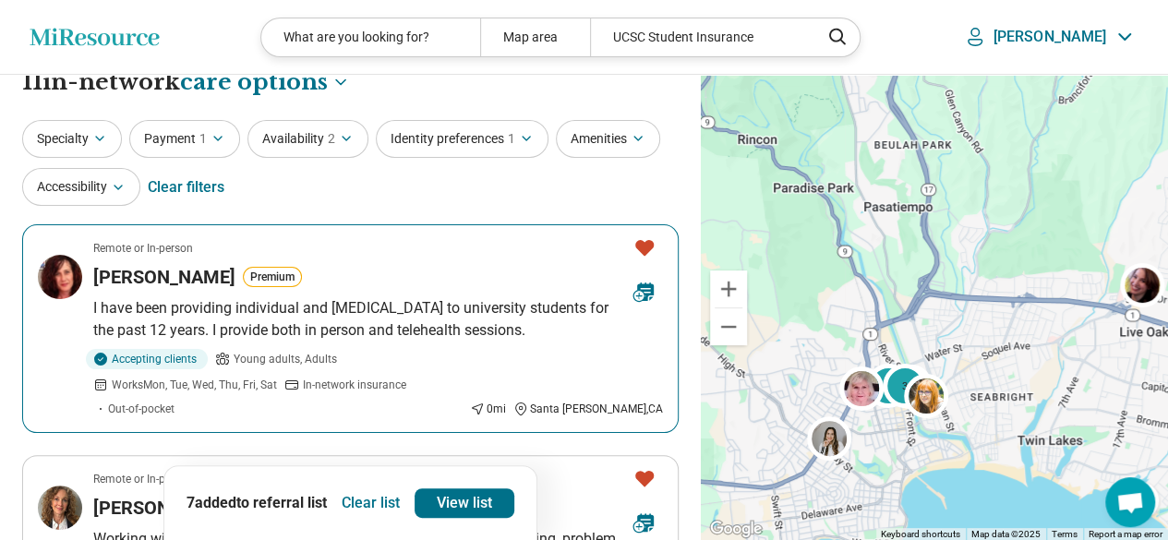
click at [645, 242] on icon "Favorite" at bounding box center [644, 248] width 18 height 16
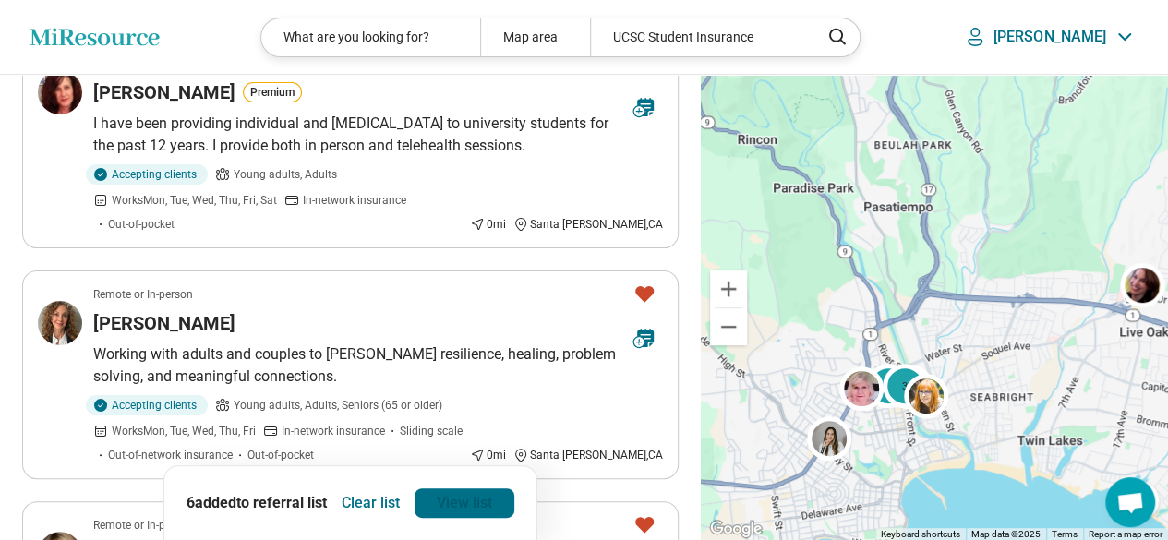
click at [468, 499] on link "View list" at bounding box center [465, 503] width 100 height 30
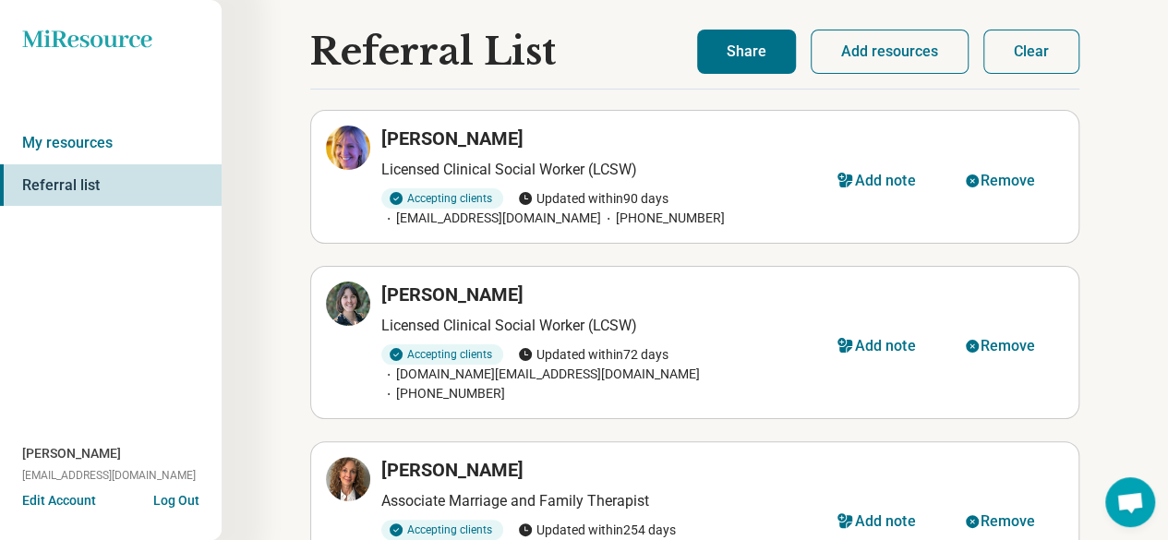
click at [753, 49] on button "Share" at bounding box center [746, 52] width 99 height 44
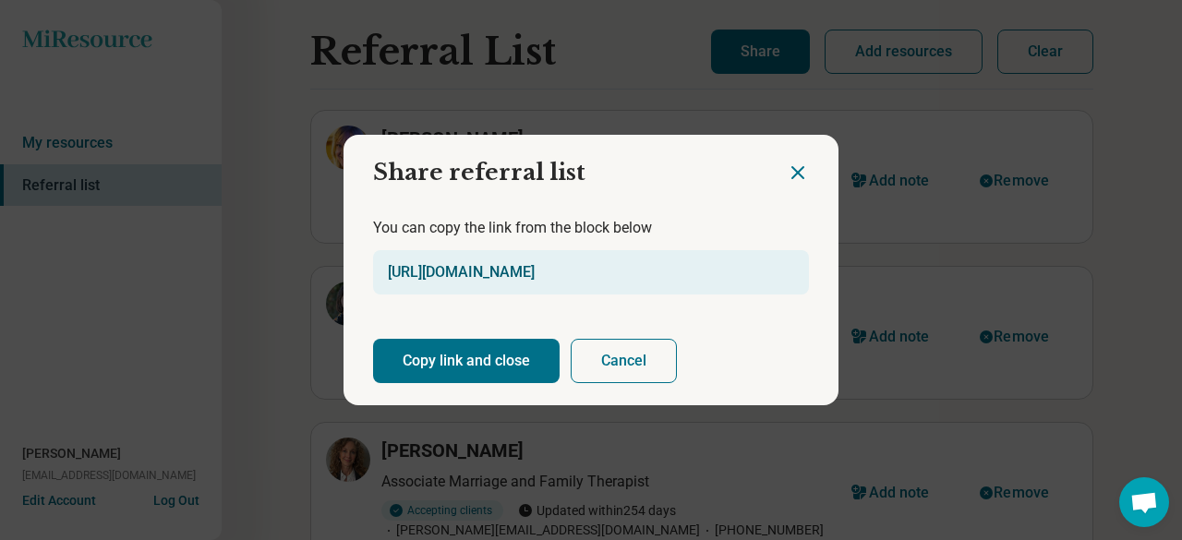
click at [500, 274] on link "https://miresource.com/ref/list/gPB" at bounding box center [461, 272] width 147 height 18
click at [466, 359] on button "Copy link and close" at bounding box center [466, 361] width 187 height 44
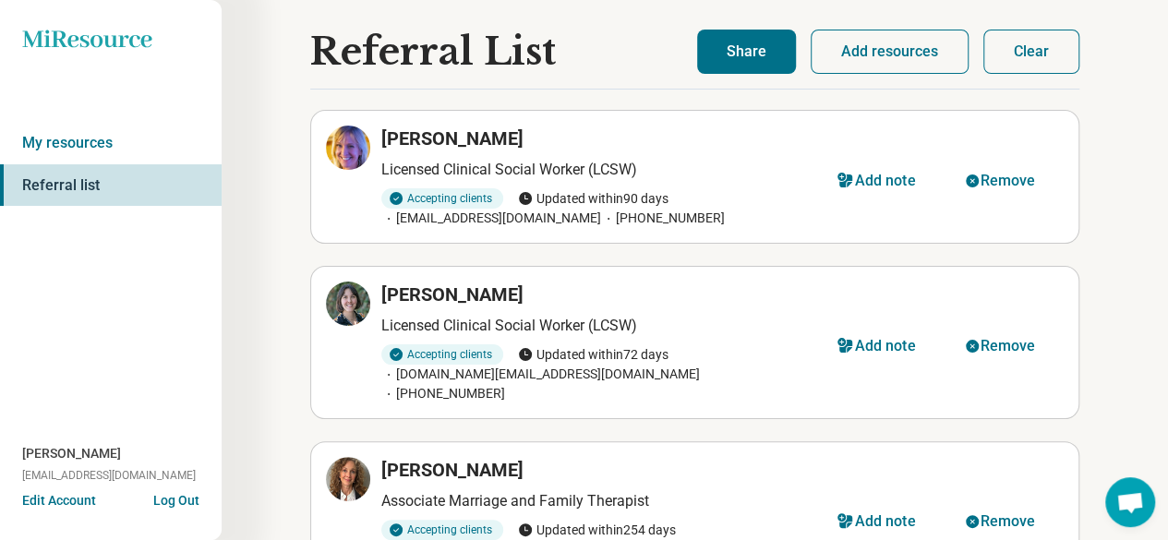
click at [1056, 53] on button "Clear" at bounding box center [1031, 52] width 96 height 44
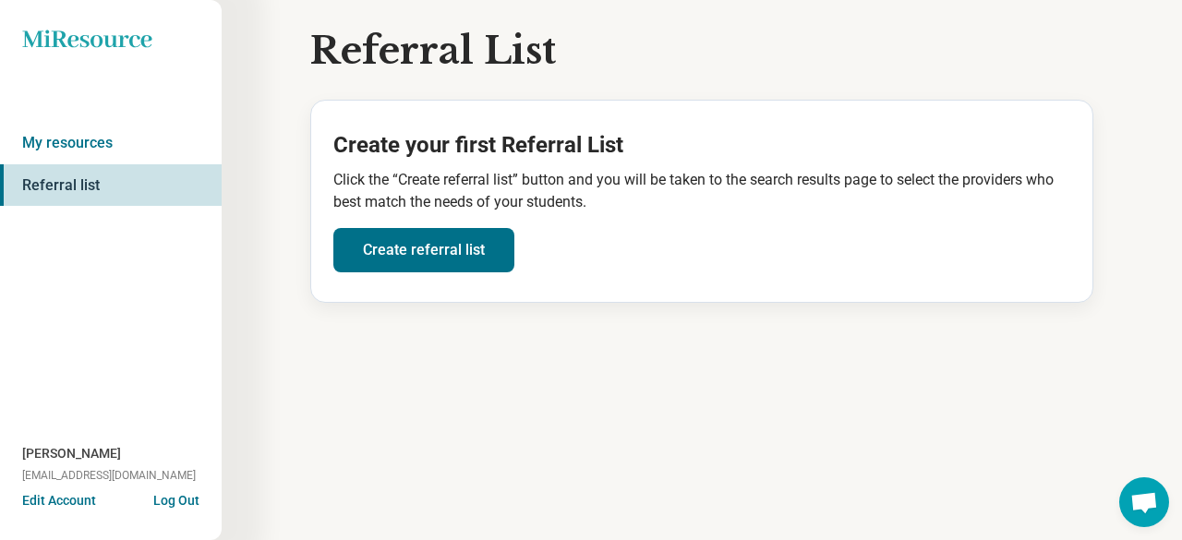
drag, startPoint x: 396, startPoint y: 256, endPoint x: 368, endPoint y: 289, distance: 43.3
click at [396, 256] on link "Create referral list" at bounding box center [423, 250] width 181 height 44
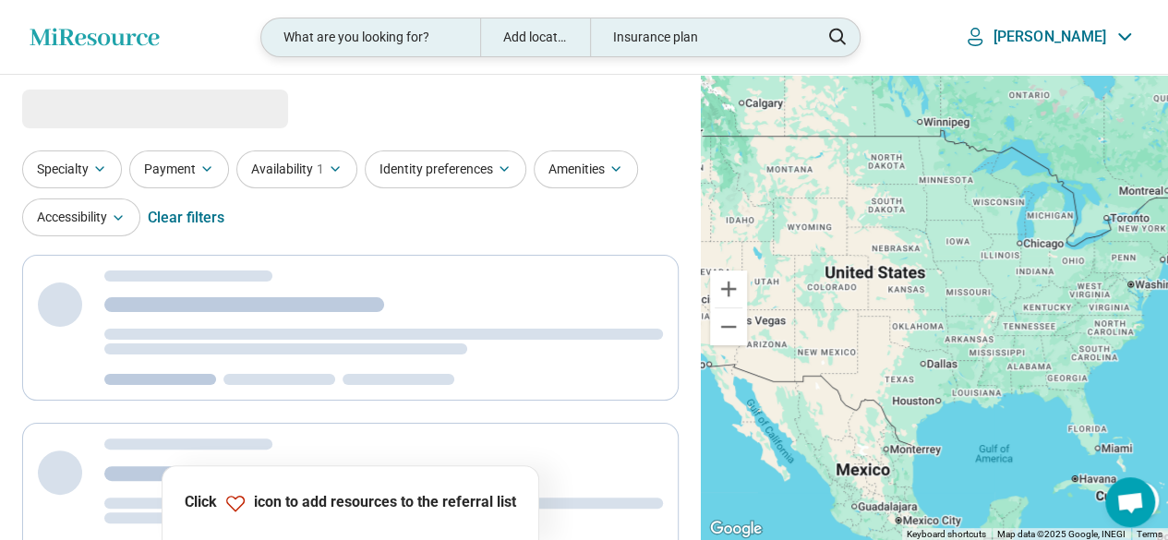
select select "***"
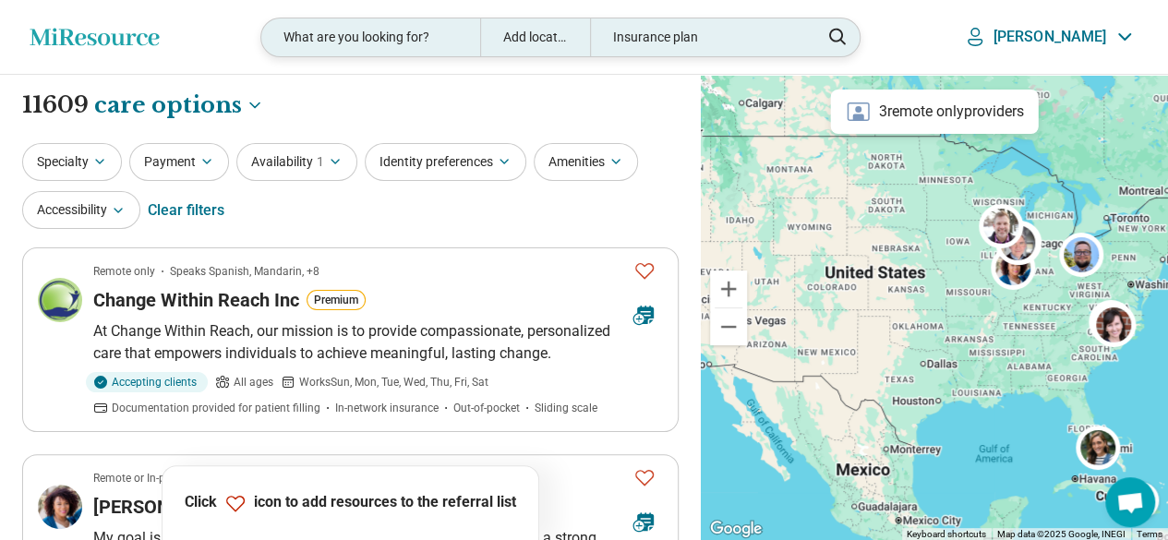
click at [585, 36] on div "Add location" at bounding box center [535, 37] width 110 height 38
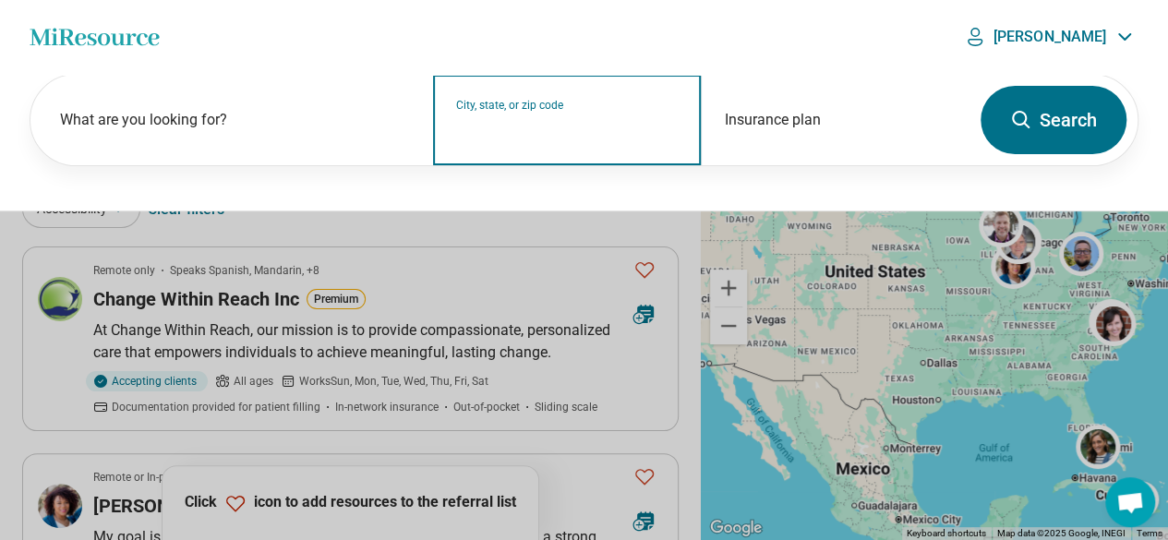
click at [524, 128] on input "City, state, or zip code" at bounding box center [567, 132] width 223 height 22
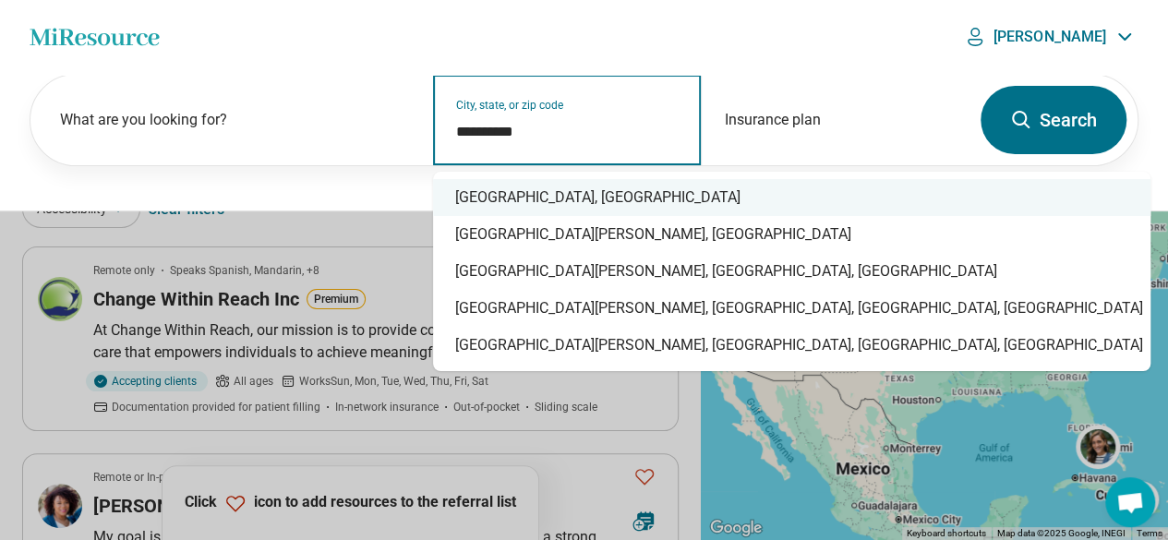
click at [572, 208] on div "Santa Cruz, CA" at bounding box center [791, 197] width 717 height 37
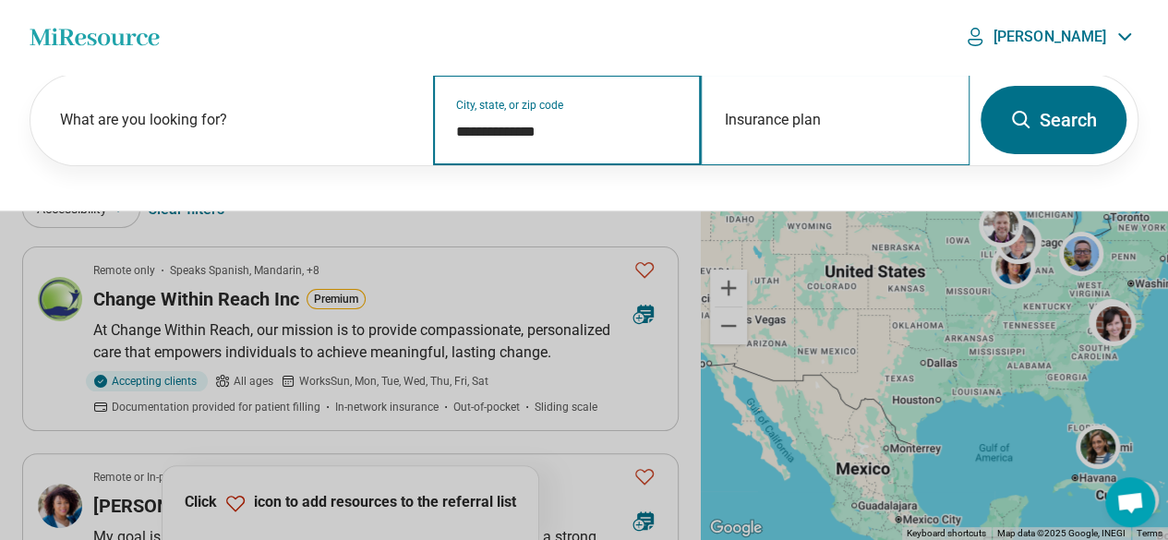
type input "**********"
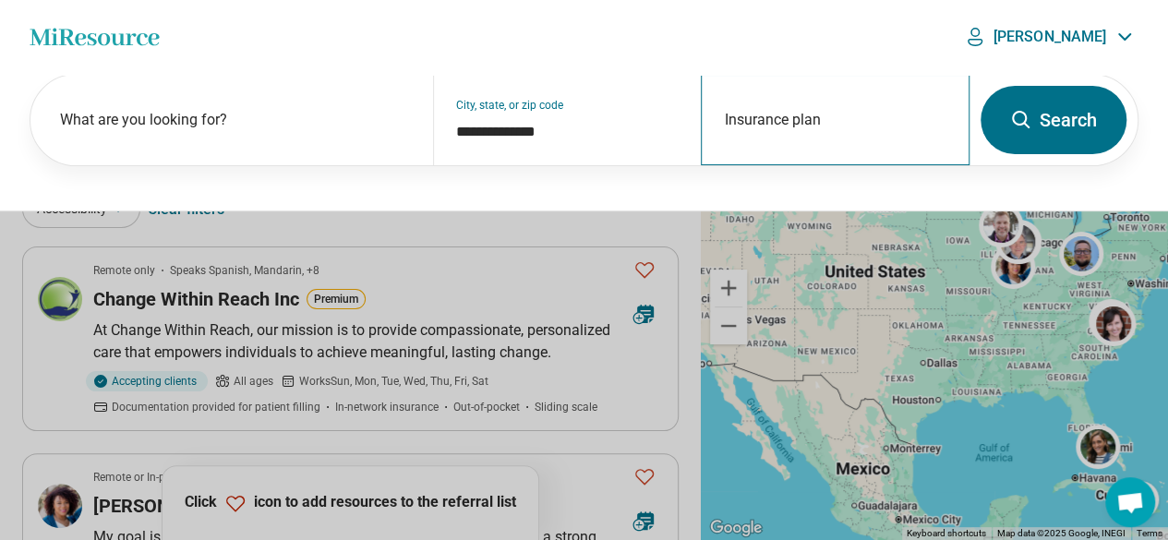
click at [747, 117] on div "Insurance plan" at bounding box center [835, 120] width 269 height 90
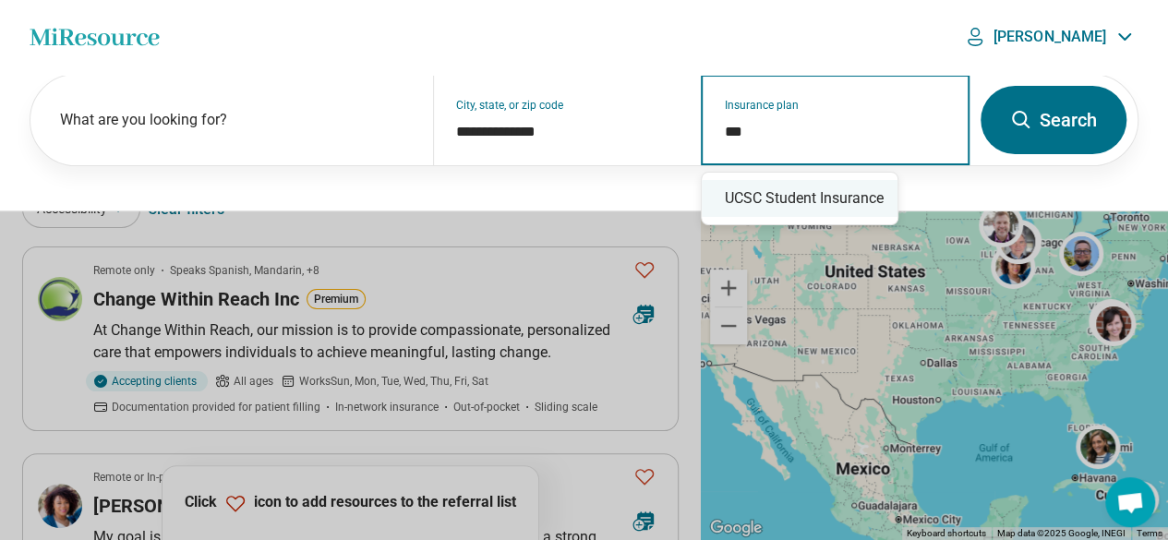
click at [788, 200] on div "UCSC Student Insurance" at bounding box center [800, 198] width 196 height 37
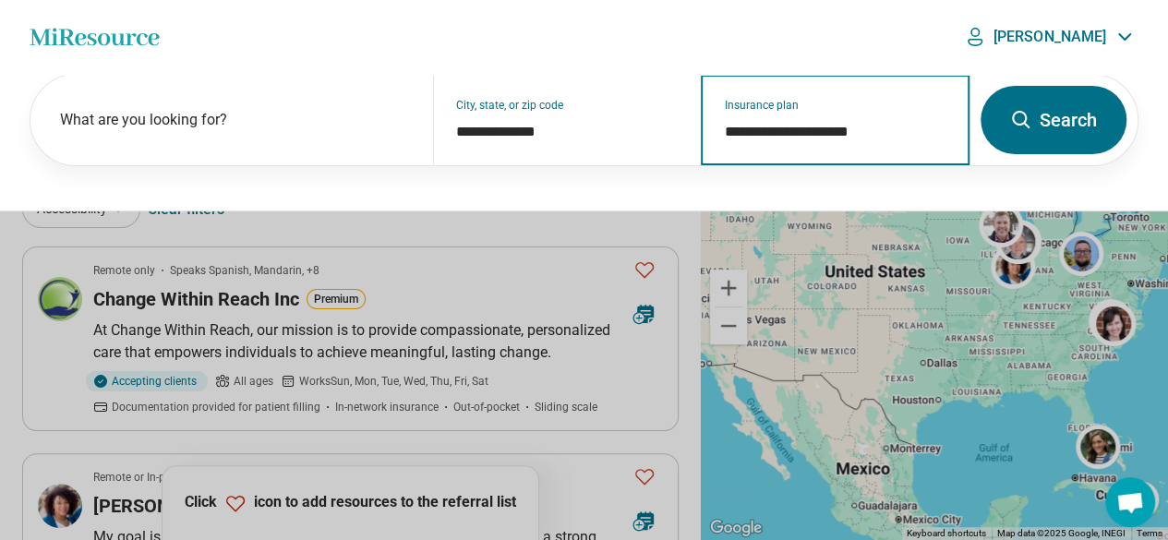
type input "**********"
click at [1041, 108] on button "Search" at bounding box center [1054, 120] width 146 height 68
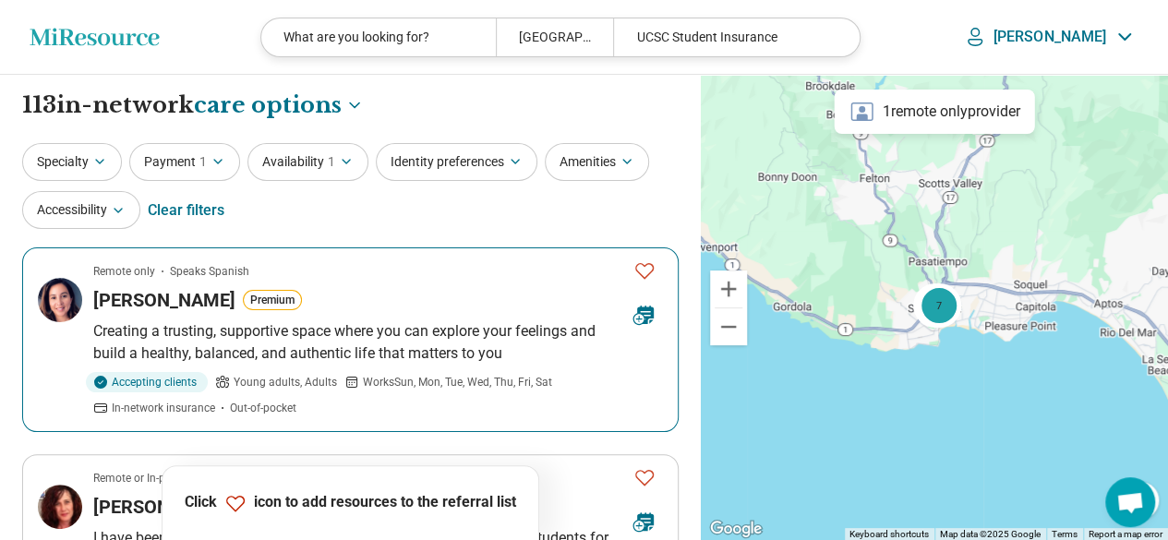
click at [648, 271] on icon "Favorite" at bounding box center [644, 270] width 22 height 22
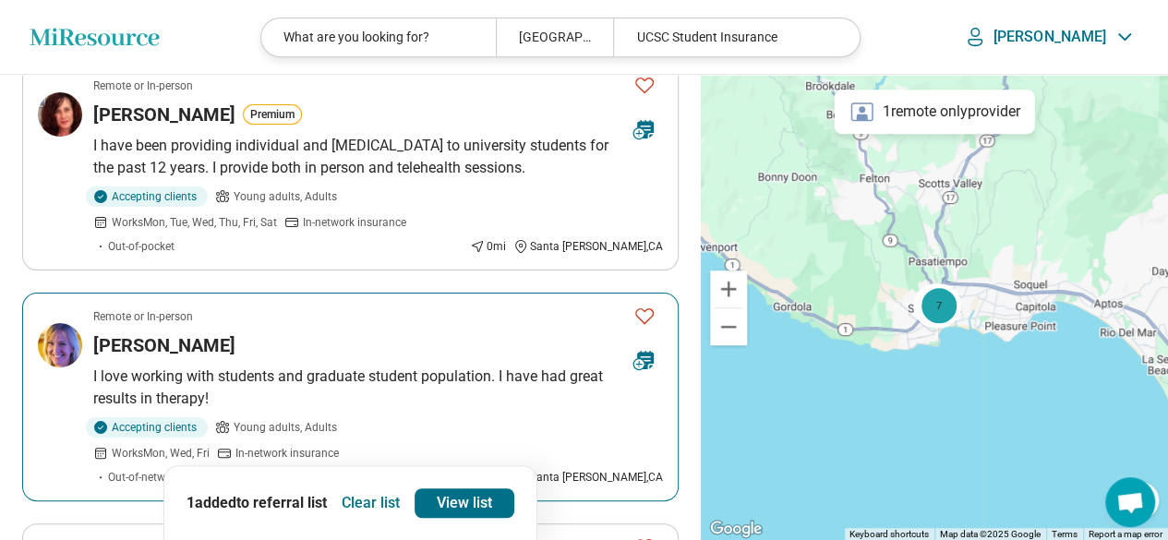
scroll to position [415, 0]
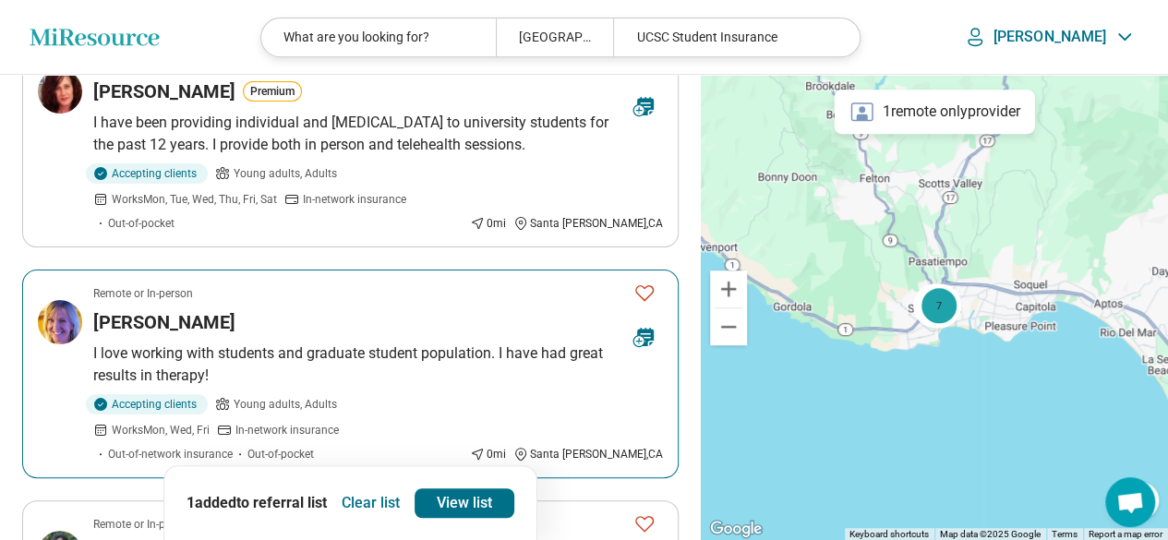
click at [641, 282] on icon "Favorite" at bounding box center [644, 293] width 22 height 22
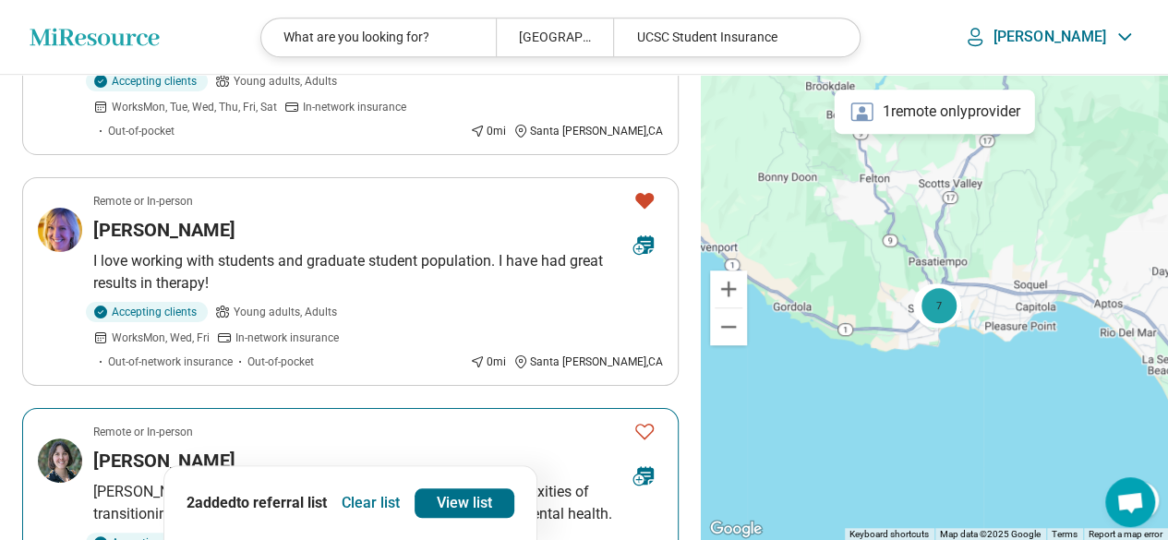
scroll to position [554, 0]
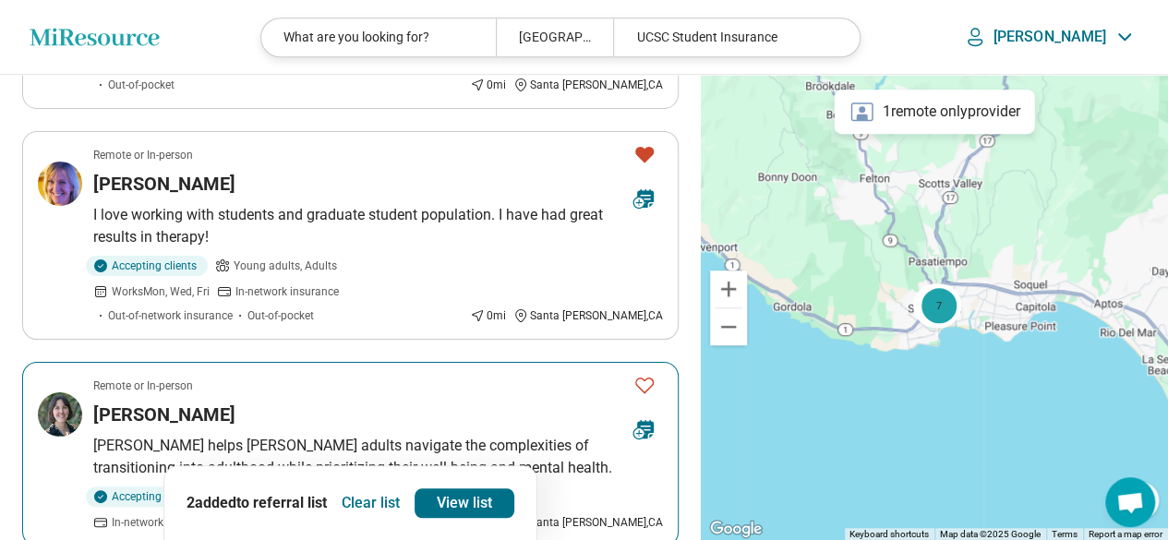
click at [643, 374] on icon "Favorite" at bounding box center [644, 385] width 22 height 22
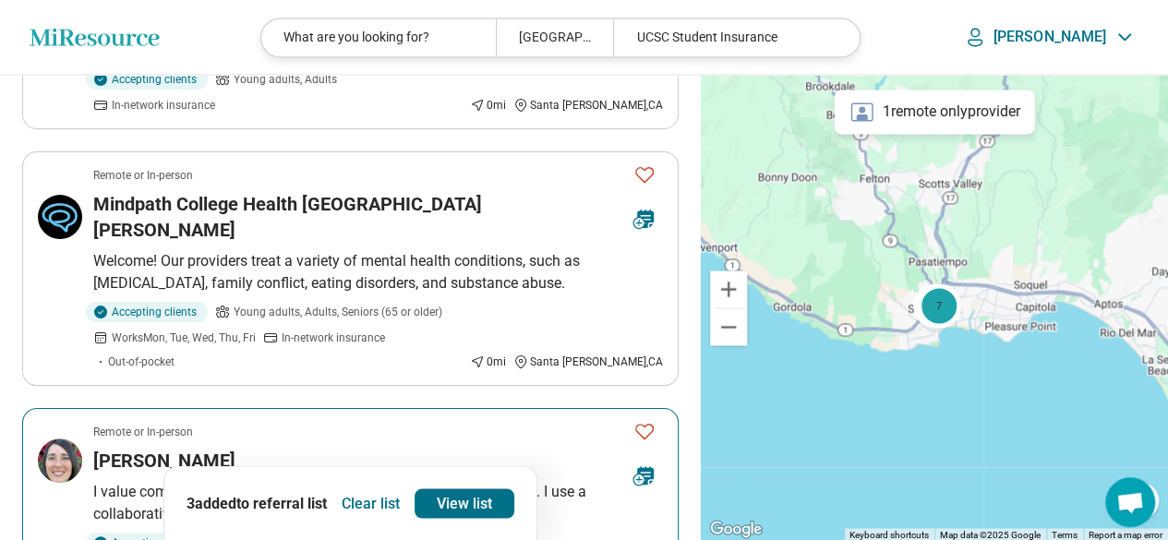
scroll to position [1523, 0]
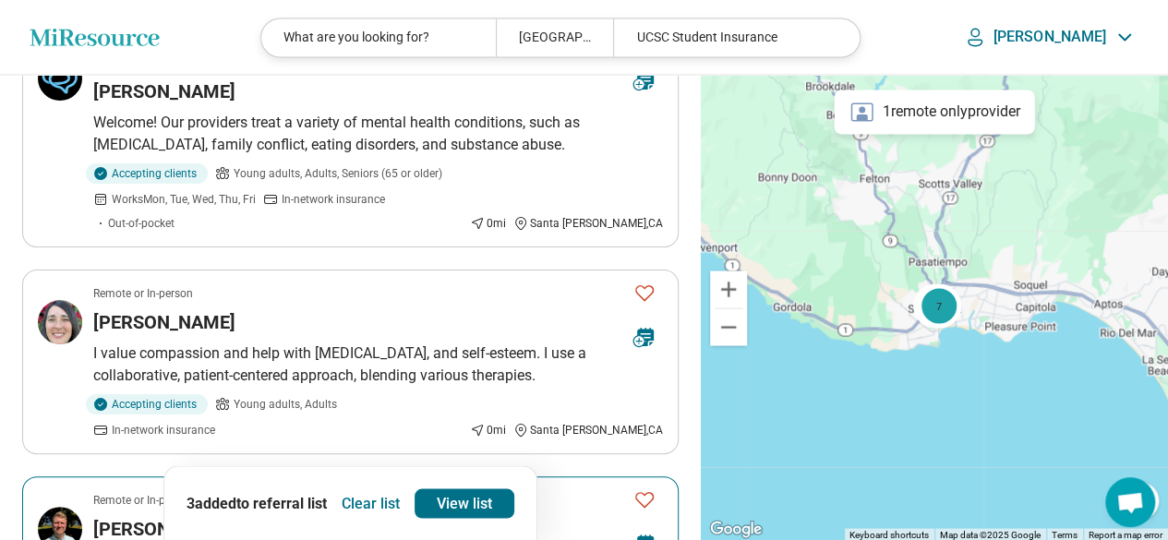
click at [646, 488] on icon "Favorite" at bounding box center [644, 499] width 22 height 22
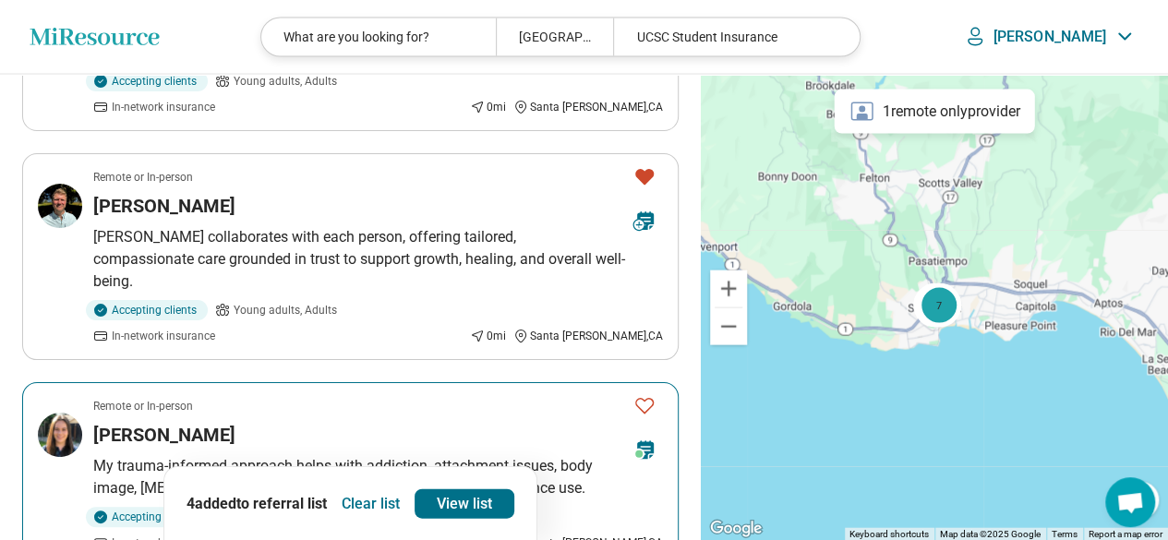
scroll to position [1754, 0]
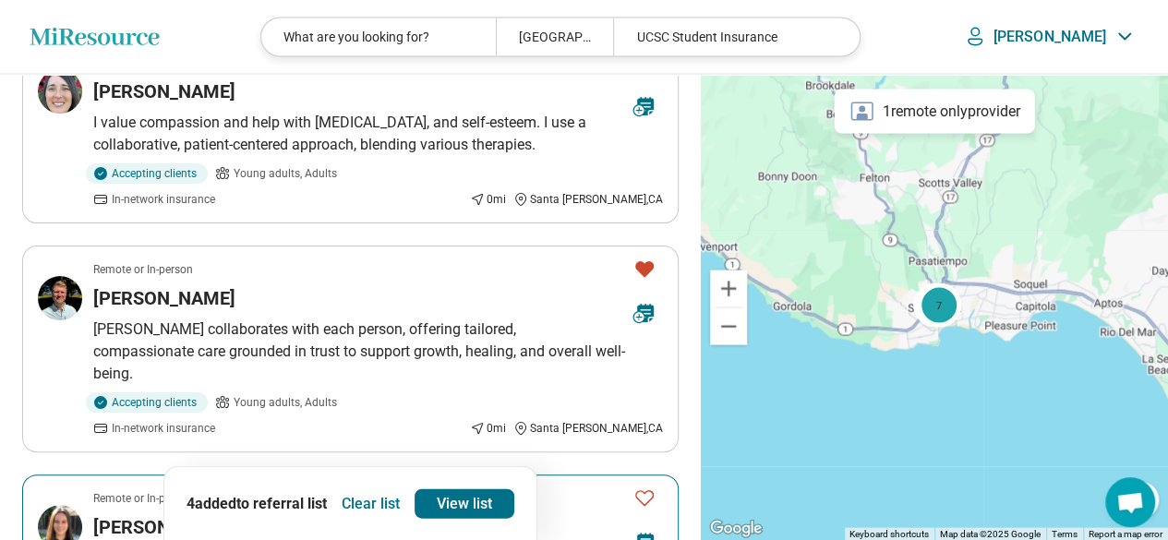
click at [643, 490] on icon "Favorite" at bounding box center [644, 498] width 18 height 16
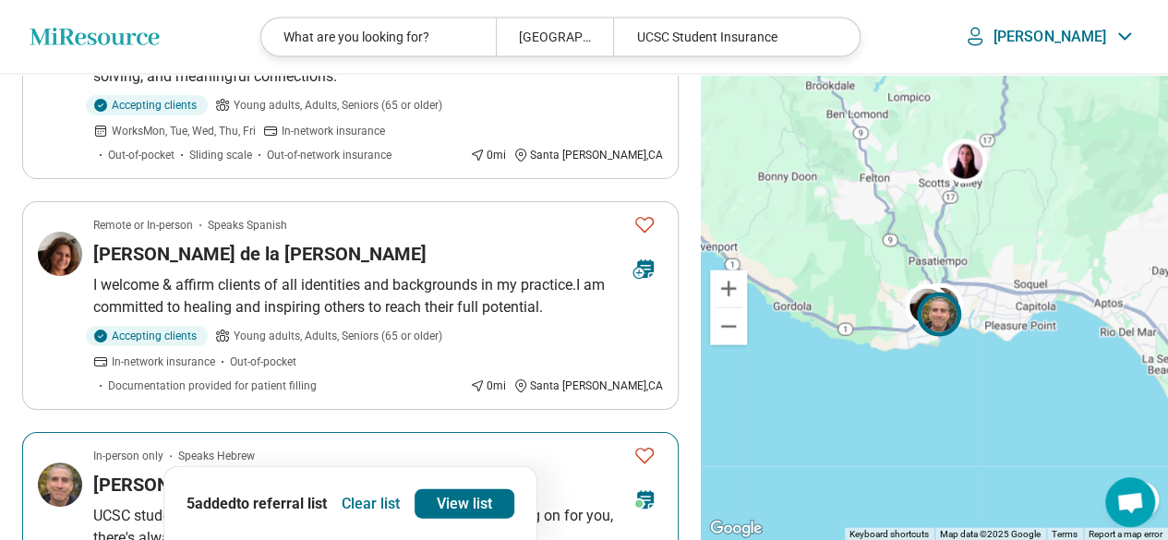
scroll to position [1939, 0]
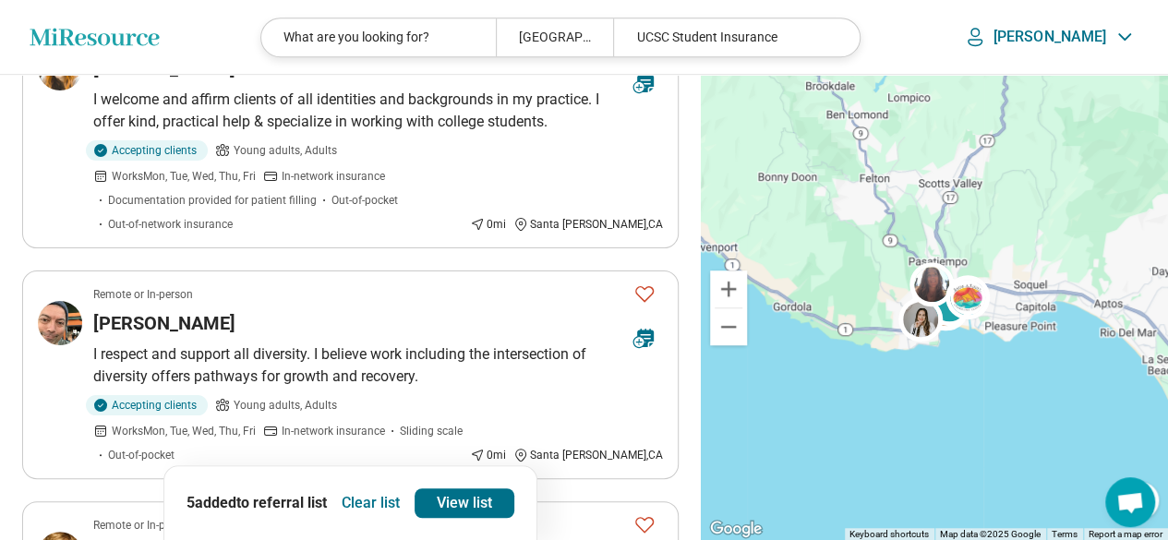
scroll to position [462, 0]
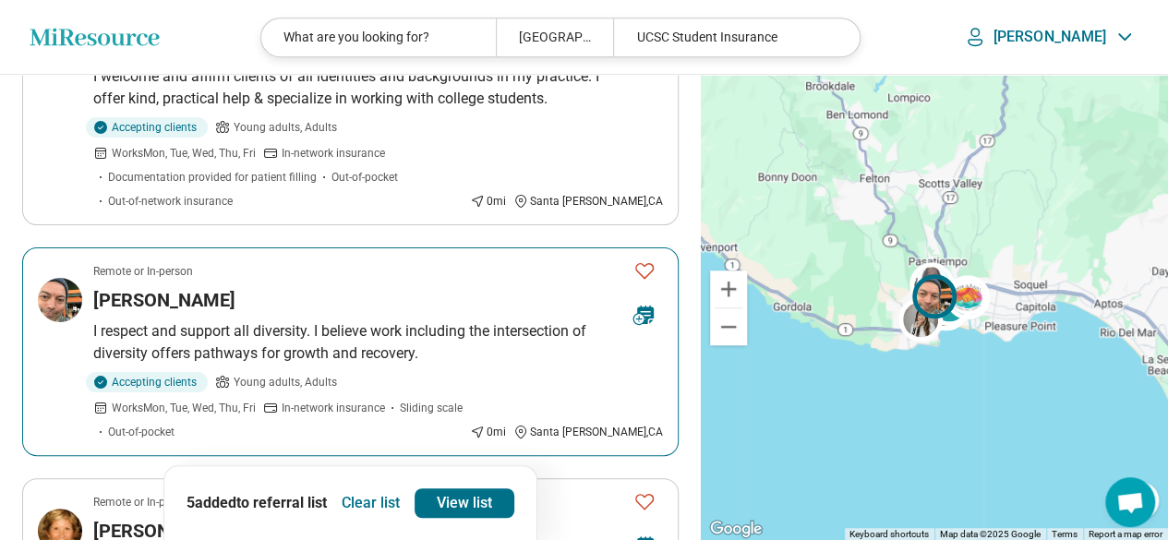
click at [641, 259] on icon "Favorite" at bounding box center [644, 270] width 22 height 22
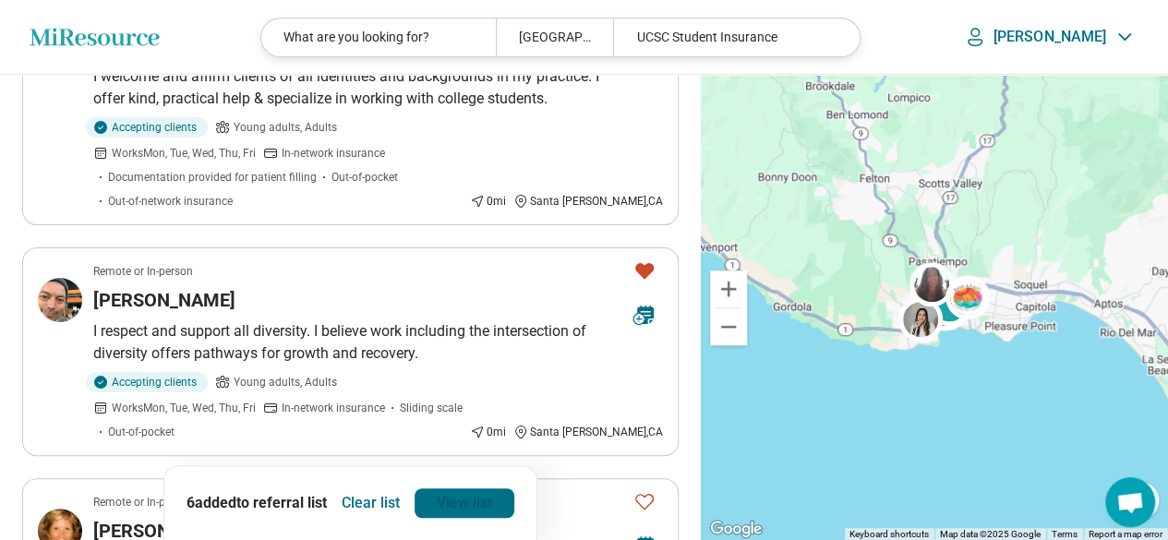
click at [449, 495] on link "View list" at bounding box center [465, 503] width 100 height 30
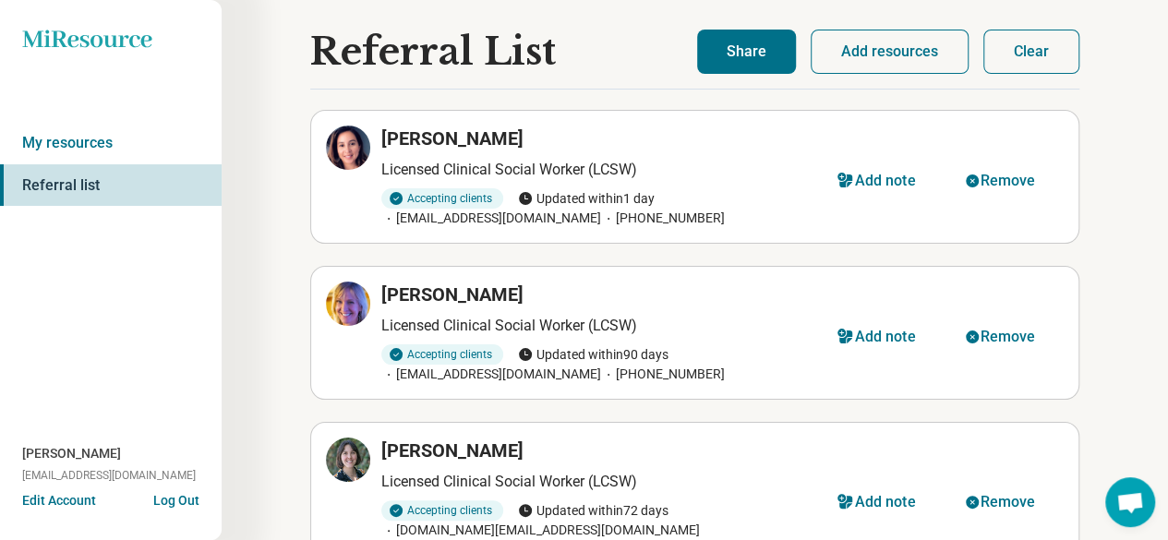
click at [740, 39] on button "Share" at bounding box center [746, 52] width 99 height 44
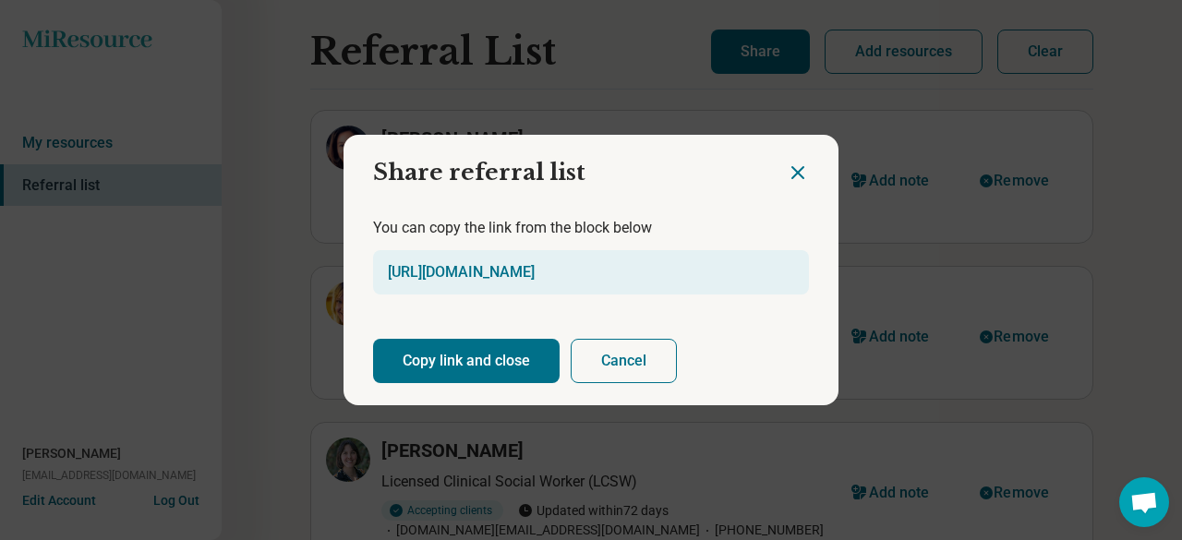
click at [453, 356] on button "Copy link and close" at bounding box center [466, 361] width 187 height 44
